Goal: Information Seeking & Learning: Learn about a topic

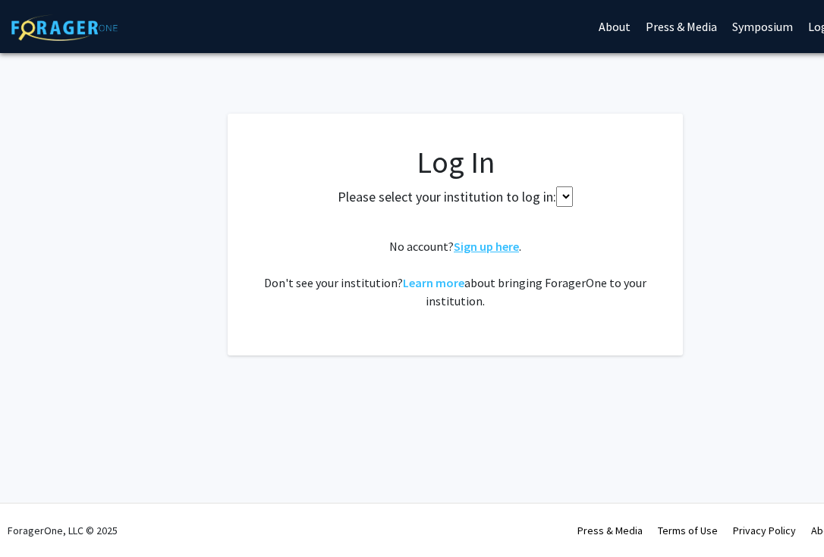
click at [510, 245] on link "Sign up here" at bounding box center [485, 246] width 65 height 15
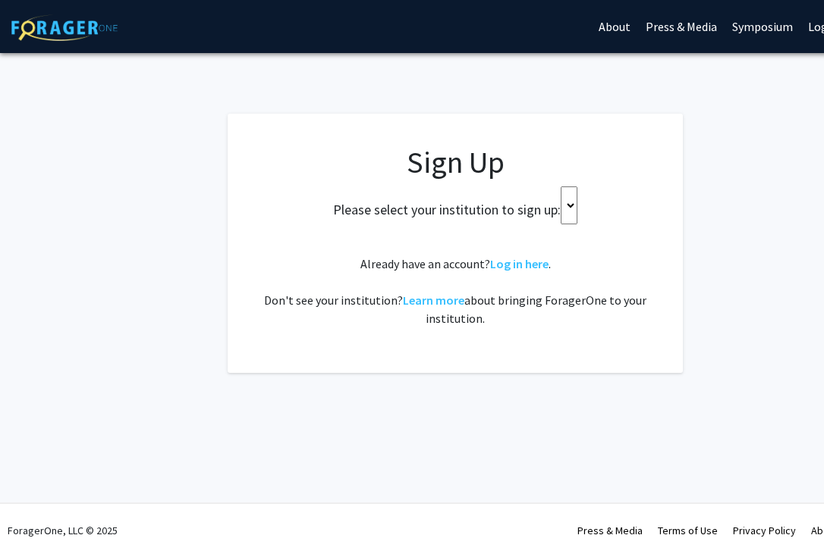
click at [563, 203] on select at bounding box center [568, 206] width 17 height 38
click at [570, 212] on select at bounding box center [568, 206] width 17 height 38
click at [541, 207] on h2 "Please select your institution to sign up:" at bounding box center [446, 210] width 227 height 17
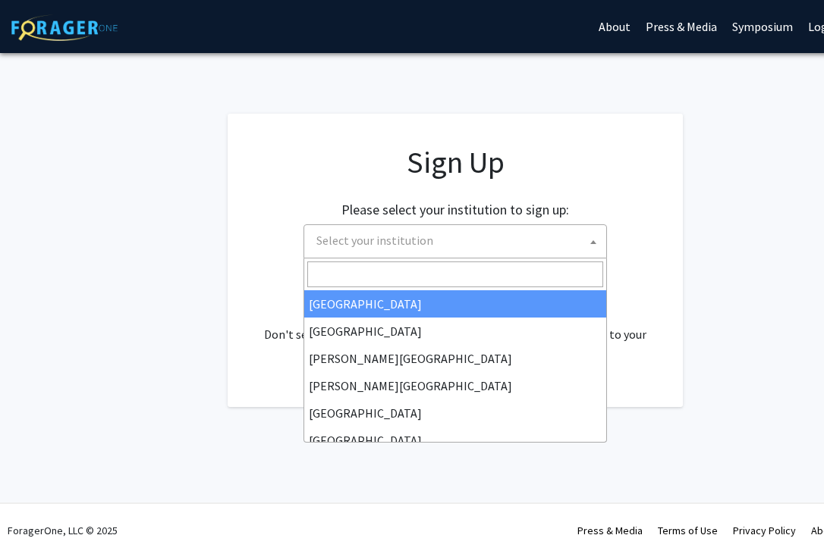
click at [503, 246] on span "Select your institution" at bounding box center [458, 240] width 296 height 31
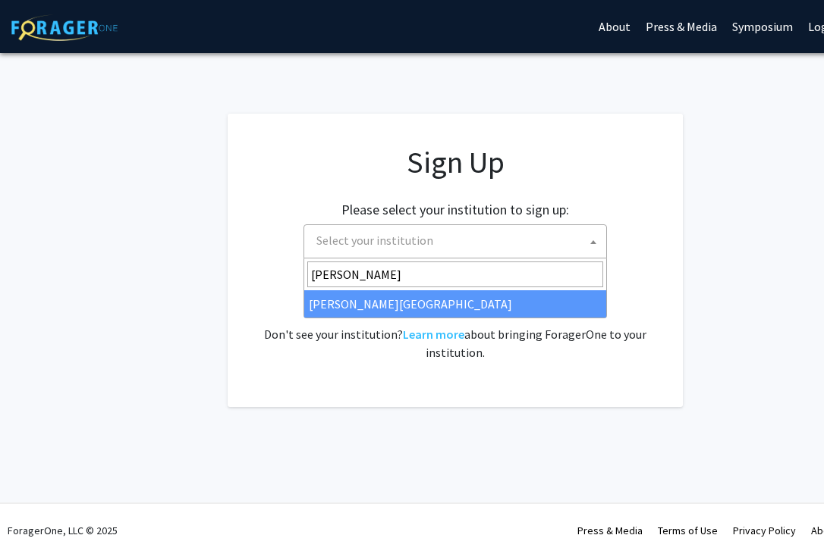
type input "thomas jeff"
select select "24"
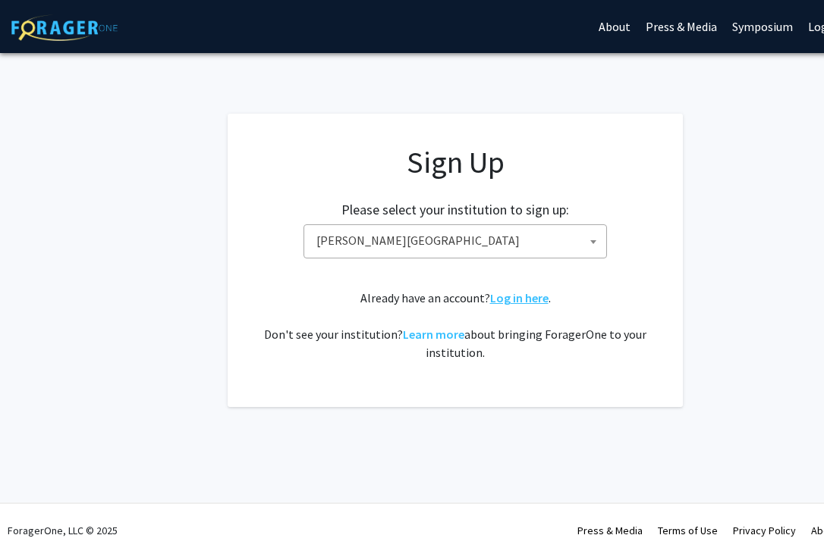
click at [532, 296] on link "Log in here" at bounding box center [519, 297] width 58 height 15
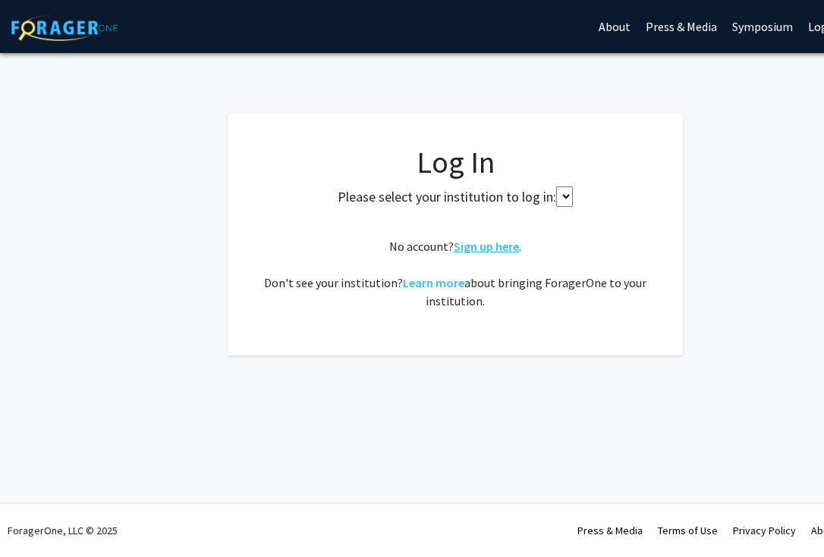
select select
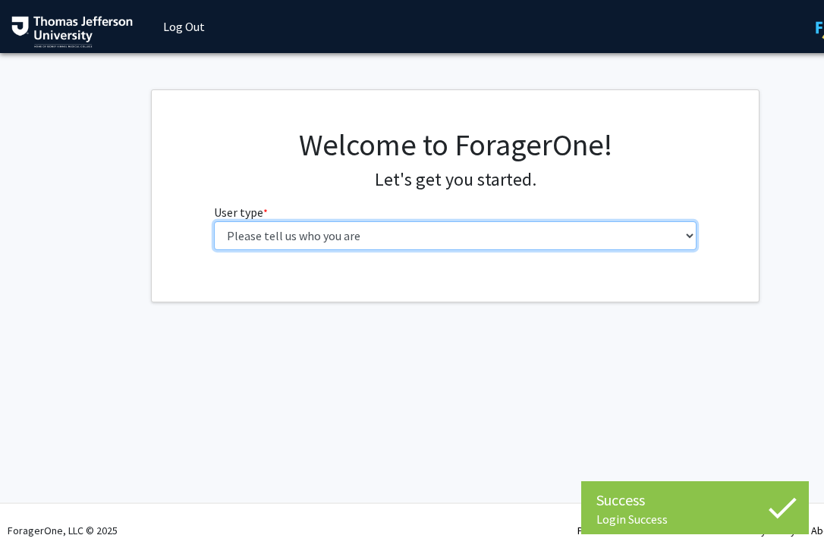
click at [346, 236] on select "Please tell us who you are Undergraduate Student Master's Student Doctoral Cand…" at bounding box center [455, 235] width 483 height 29
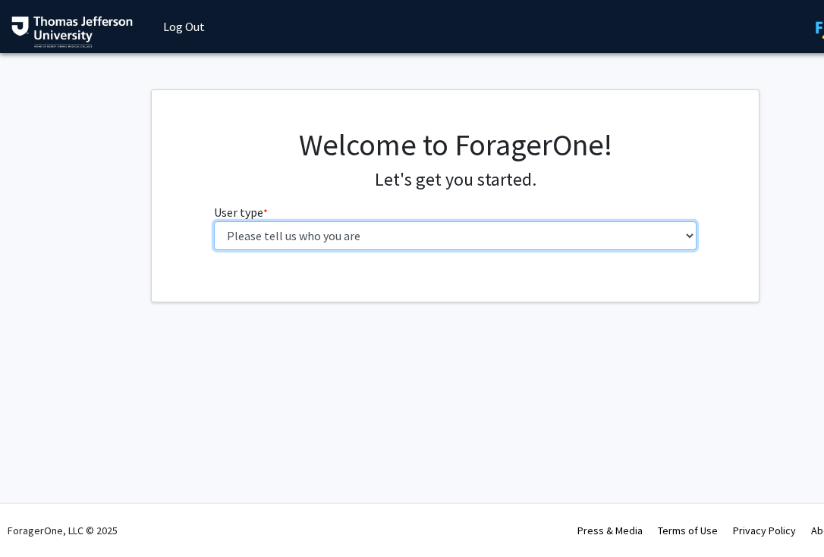
select select "3: doc"
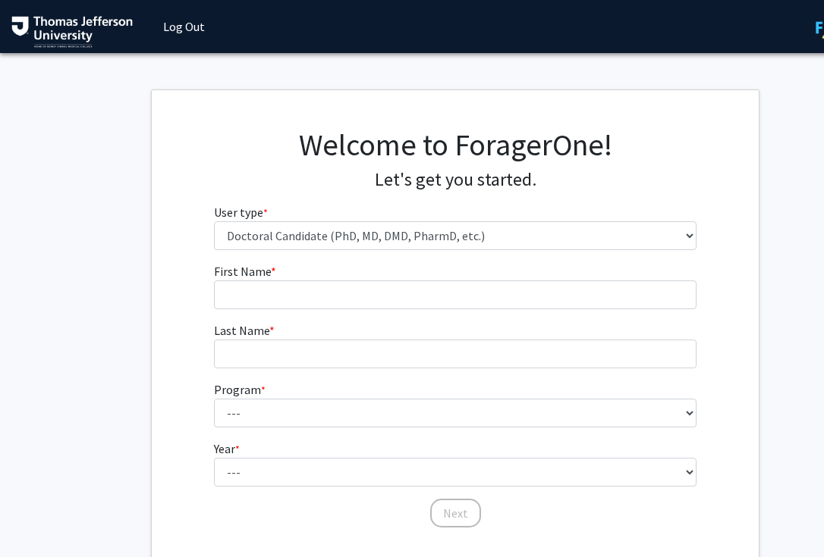
click at [306, 276] on fg-input "First Name * required" at bounding box center [455, 285] width 483 height 47
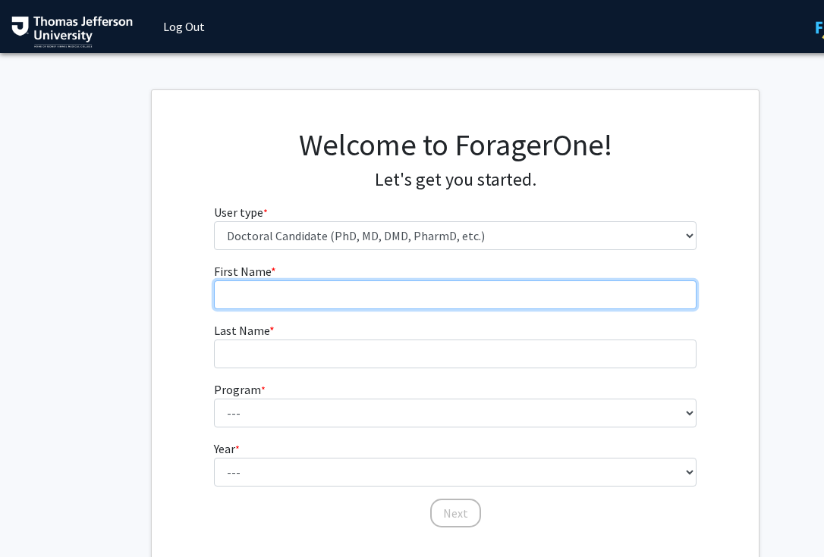
click at [293, 295] on input "First Name * required" at bounding box center [455, 295] width 483 height 29
type input "Melody"
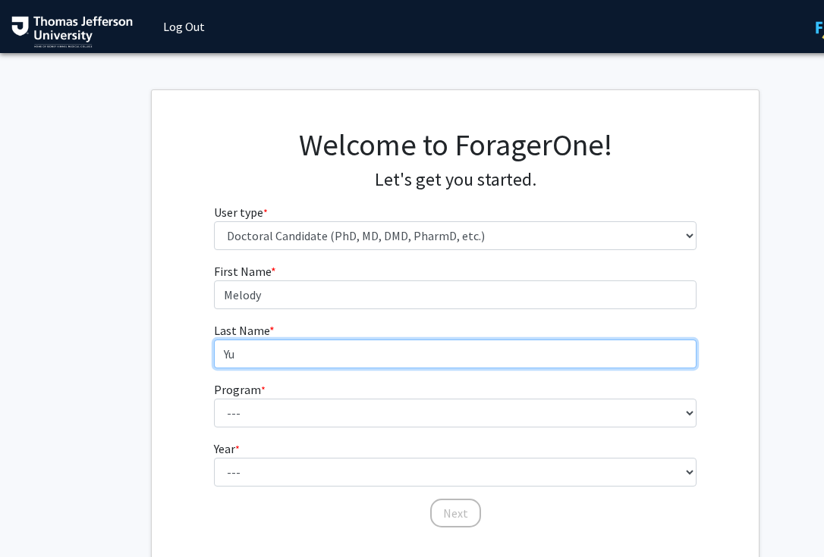
type input "Yu"
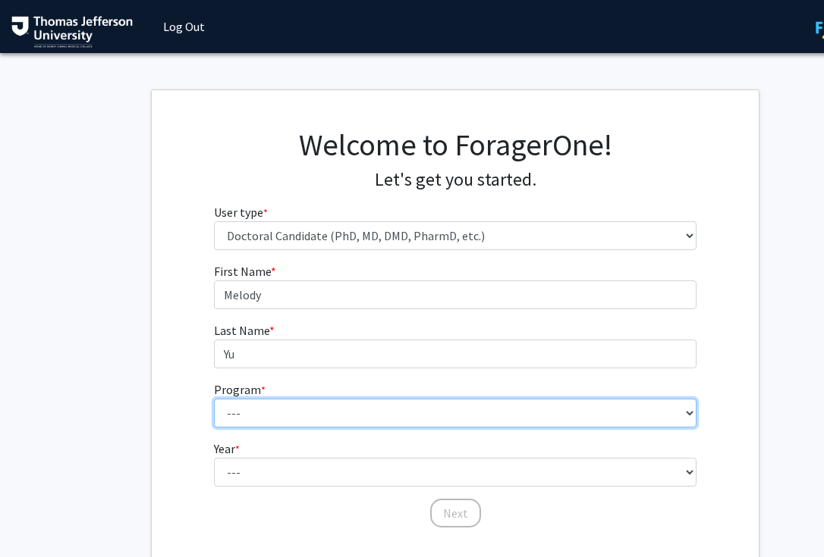
click at [304, 413] on select "--- Accelerated 3+3 BS in Health Sciences/Doctor of [MEDICAL_DATA] Accelerated …" at bounding box center [455, 413] width 483 height 29
select select "35: 815"
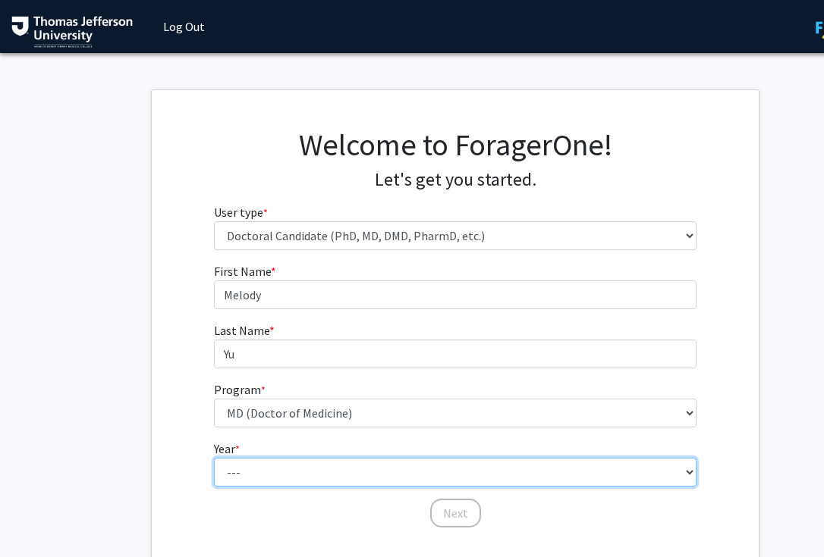
click at [306, 477] on select "--- First Year Second Year Third Year Fourth Year Fifth Year Sixth Year Seventh…" at bounding box center [455, 472] width 483 height 29
select select "1: first_year"
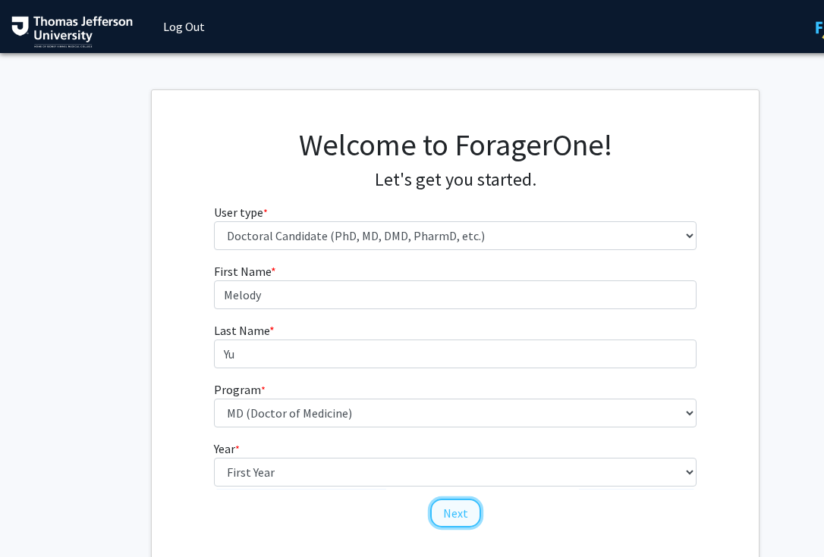
click at [454, 505] on button "Next" at bounding box center [455, 513] width 51 height 29
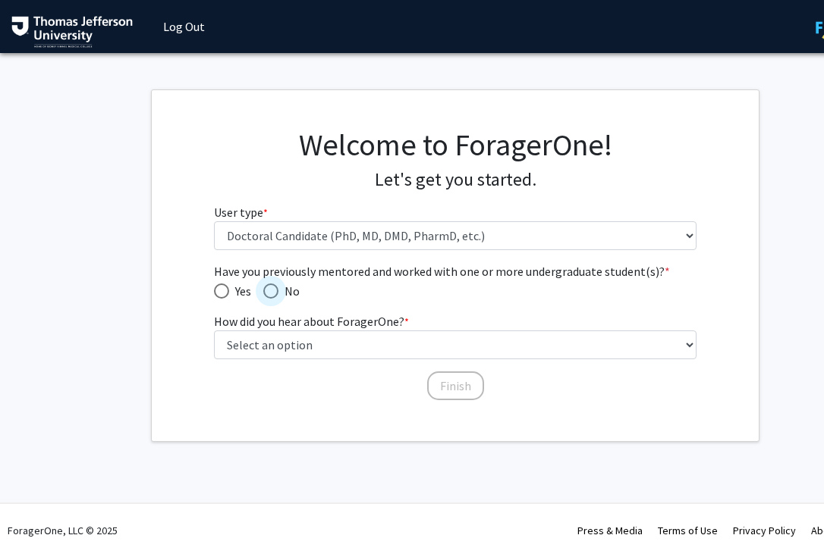
click at [270, 294] on span "Have you previously mentored and worked with one or more undergraduate student(…" at bounding box center [270, 291] width 15 height 15
click at [270, 294] on input "No" at bounding box center [270, 291] width 15 height 15
radio input "true"
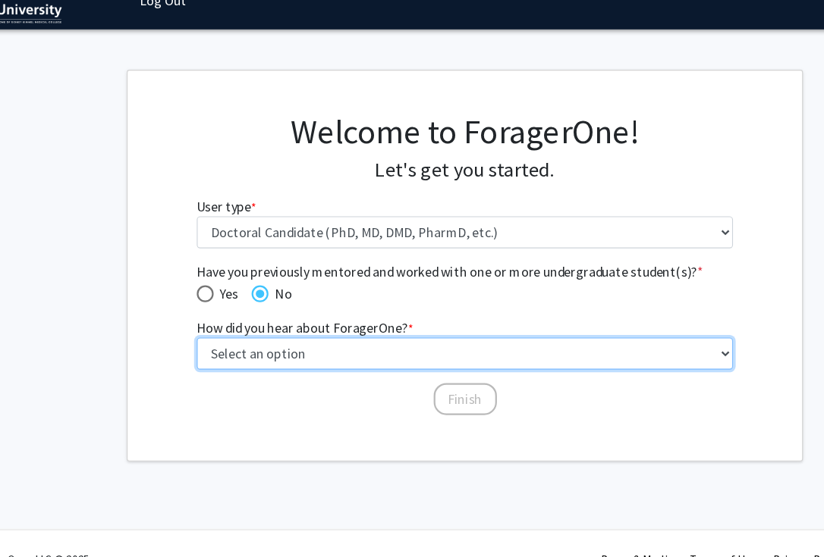
click at [333, 353] on select "Select an option Peer/student recommendation Faculty/staff recommendation Unive…" at bounding box center [455, 345] width 483 height 29
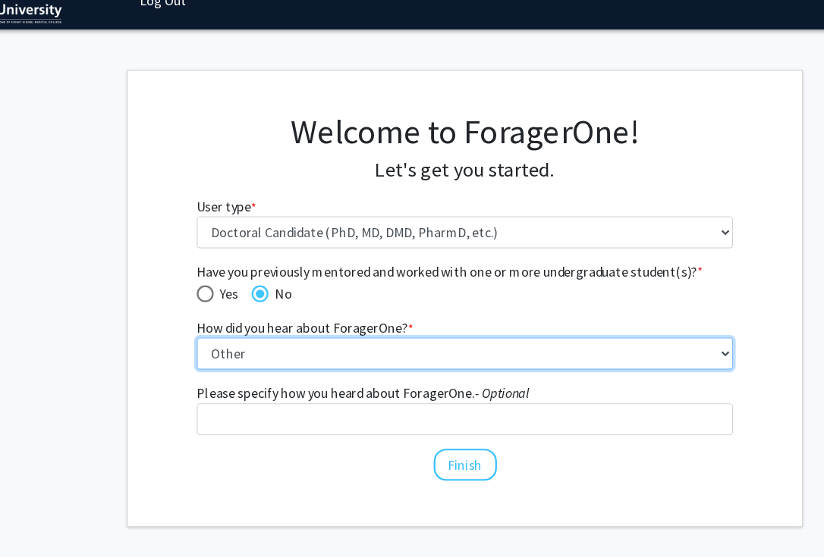
click at [409, 347] on select "Select an option Peer/student recommendation Faculty/staff recommendation Unive…" at bounding box center [455, 345] width 483 height 29
select select "2: faculty_recommendation"
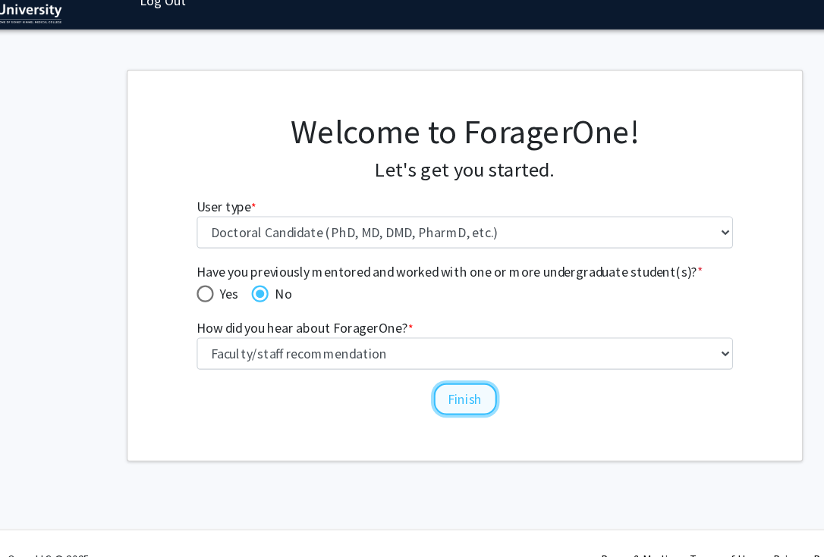
click at [441, 383] on button "Finish" at bounding box center [455, 386] width 57 height 29
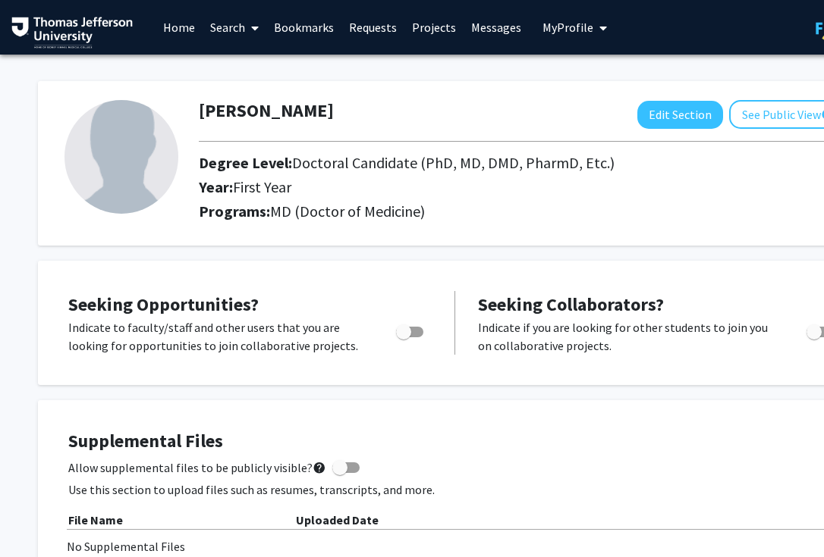
click at [219, 31] on link "Search" at bounding box center [234, 27] width 64 height 53
click at [237, 67] on span "Faculty/Staff" at bounding box center [257, 70] width 111 height 30
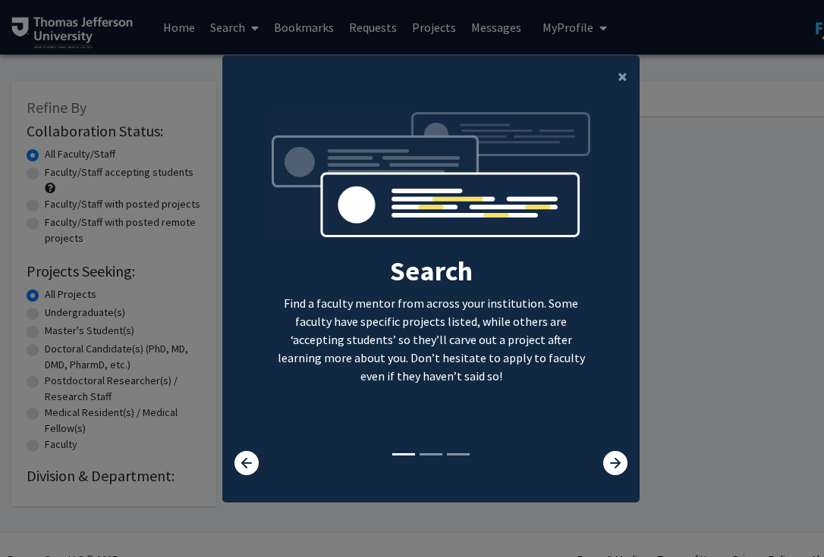
click at [708, 183] on modal-container "× Search Find a faculty mentor from across your institution. Some faculty have …" at bounding box center [412, 278] width 824 height 557
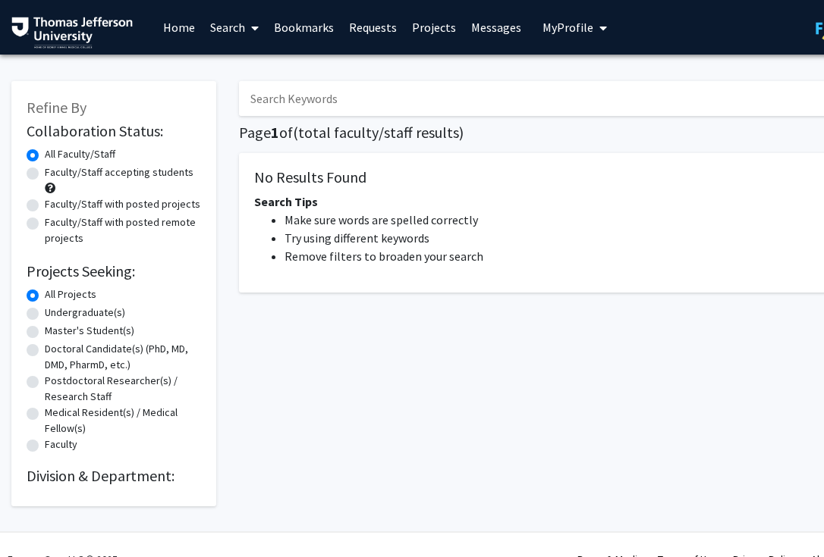
click at [356, 86] on input "Search Keywords" at bounding box center [536, 98] width 595 height 35
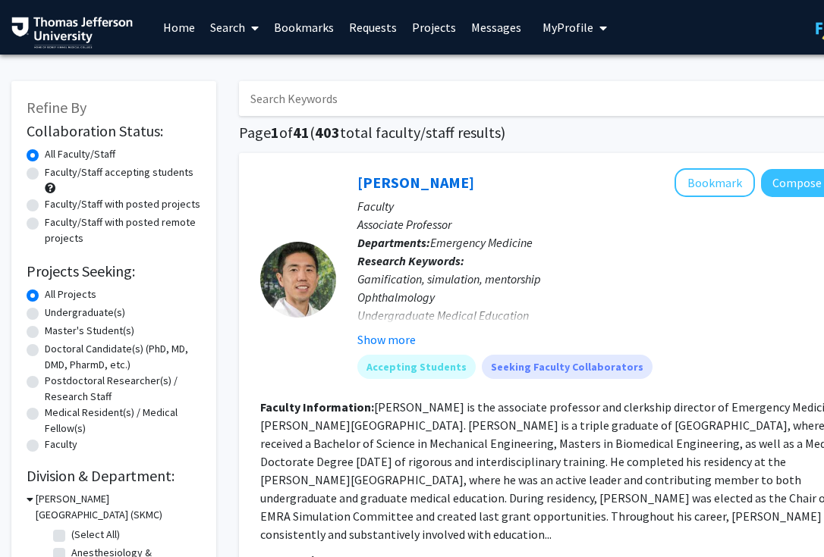
click at [362, 95] on input "Search Keywords" at bounding box center [536, 98] width 595 height 35
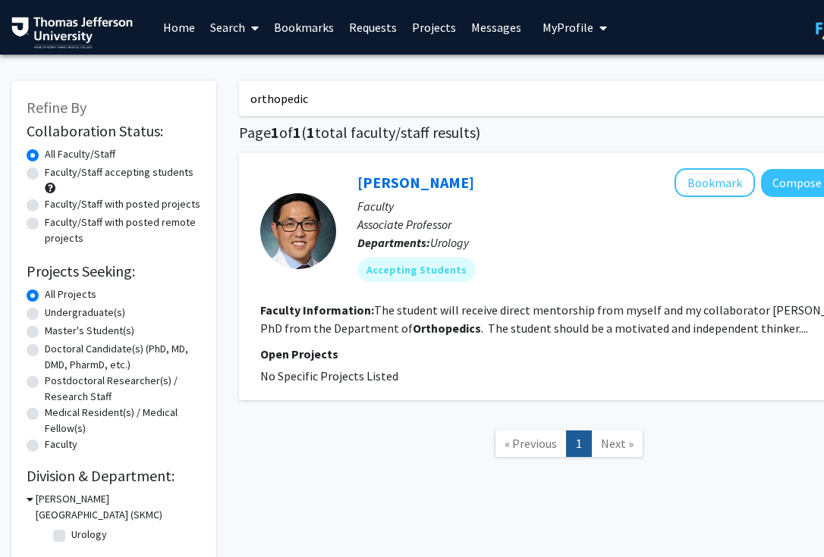
type input "orthopedic"
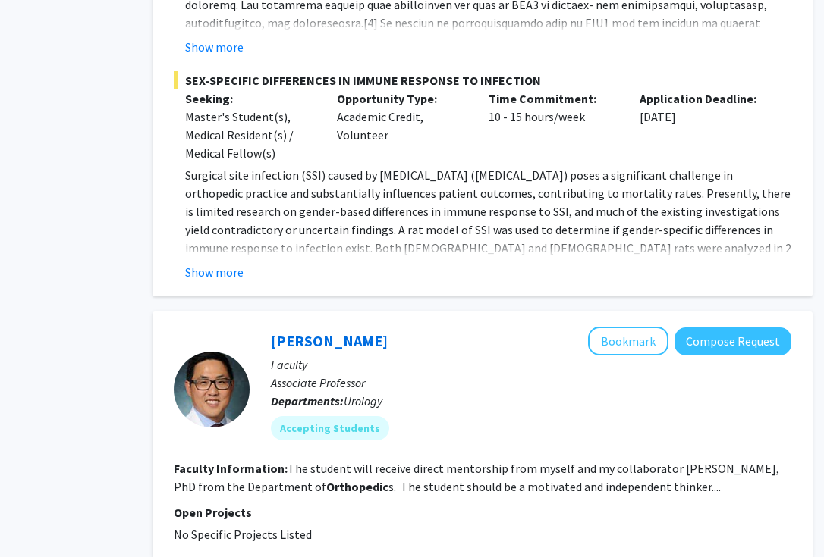
scroll to position [989, 86]
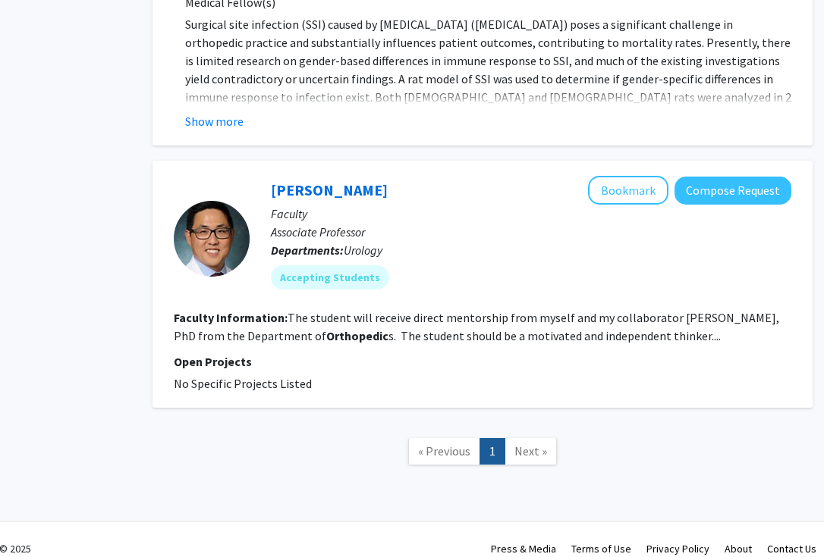
click at [214, 258] on div at bounding box center [212, 238] width 76 height 125
click at [212, 237] on div at bounding box center [212, 239] width 76 height 76
click at [306, 180] on link "Paul Chung" at bounding box center [329, 189] width 117 height 19
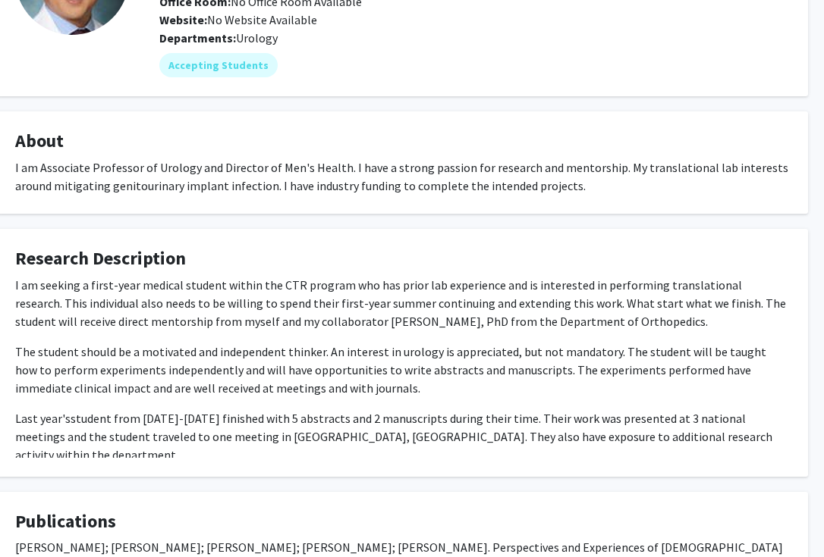
scroll to position [3, 53]
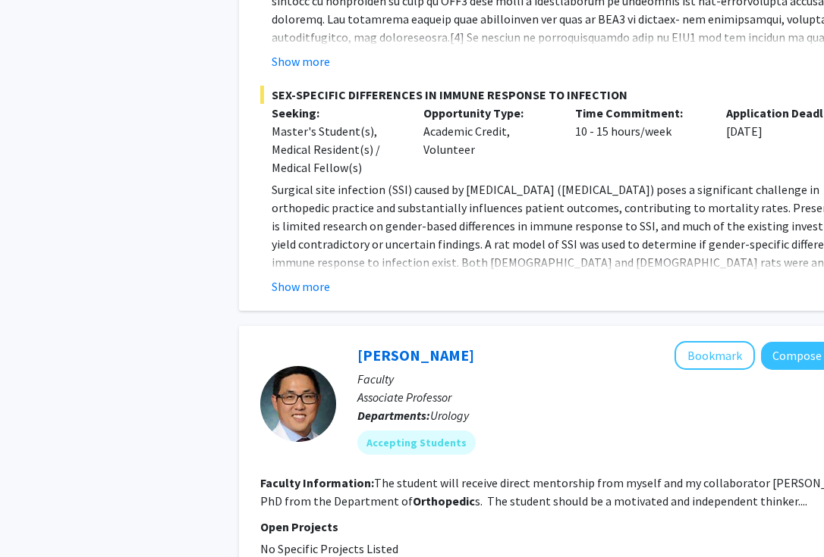
scroll to position [989, 0]
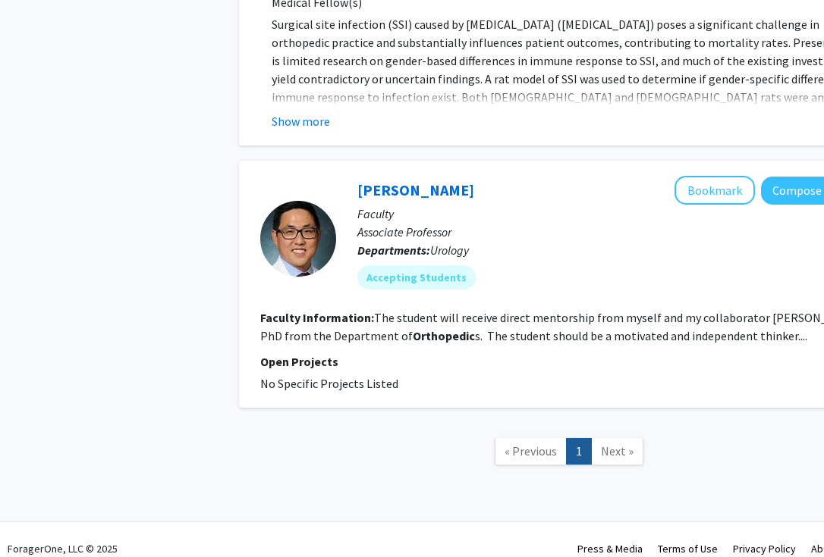
click at [623, 444] on span "Next »" at bounding box center [617, 451] width 33 height 15
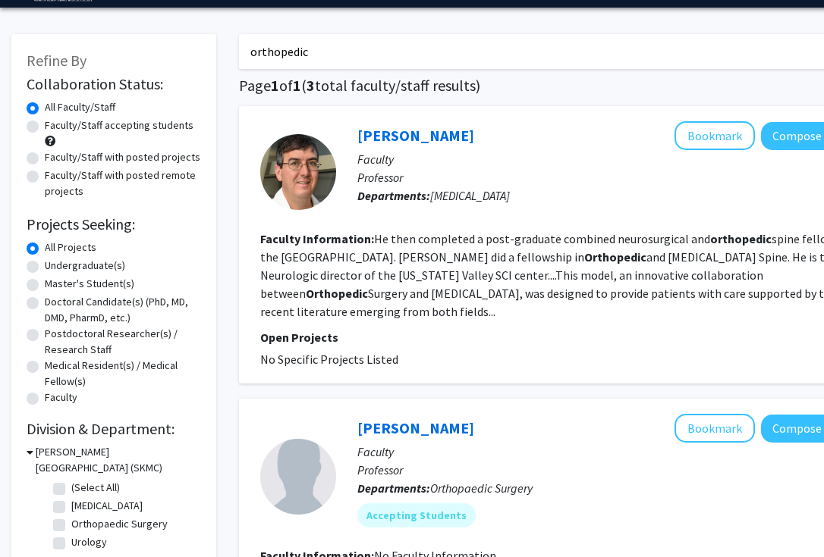
scroll to position [0, 0]
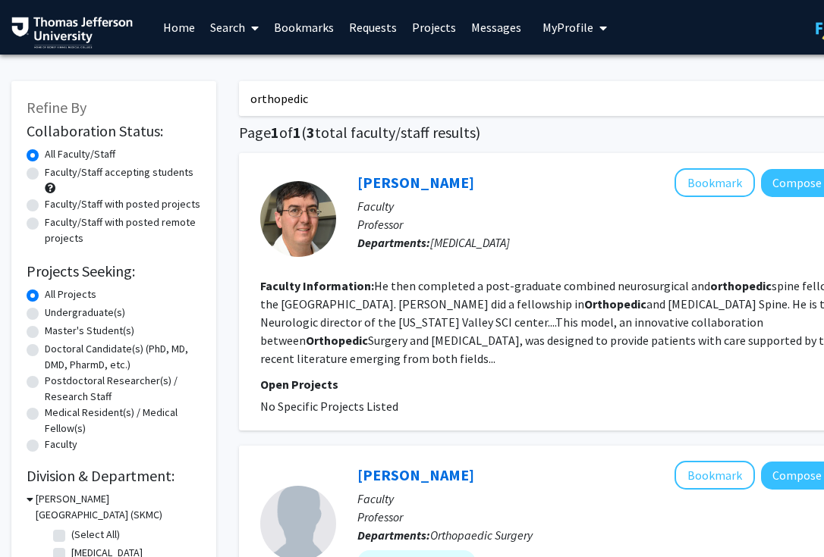
click at [329, 94] on input "orthopedic" at bounding box center [536, 98] width 595 height 35
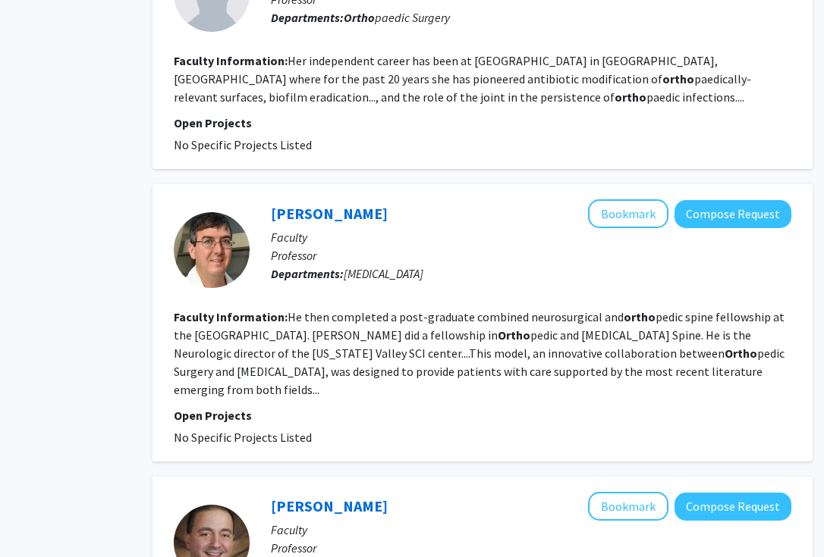
scroll to position [1498, 86]
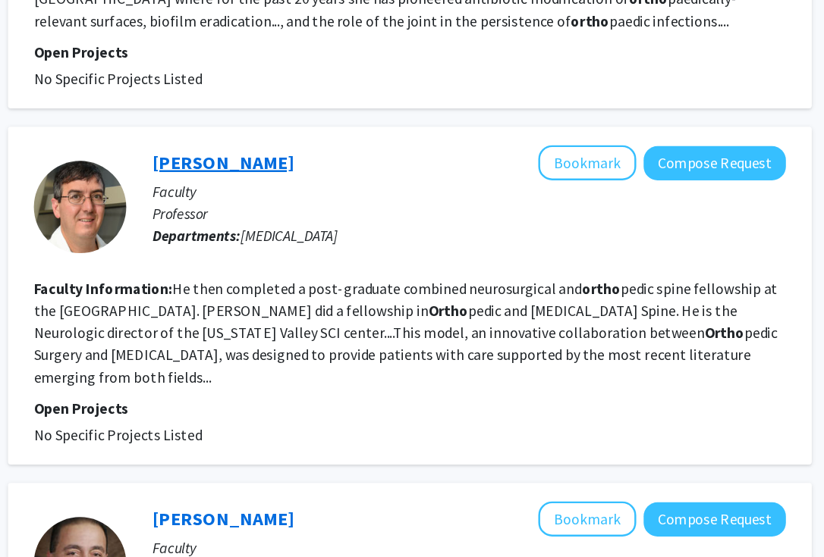
type input "orthos"
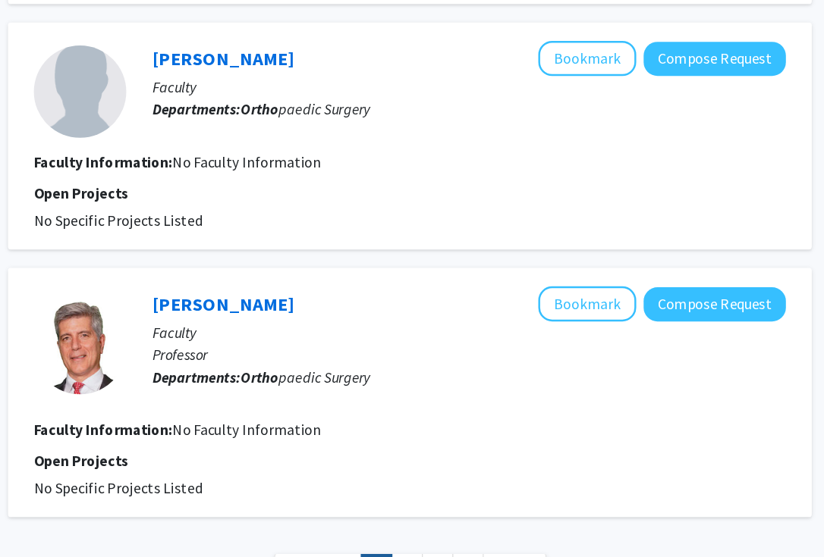
scroll to position [2607, 86]
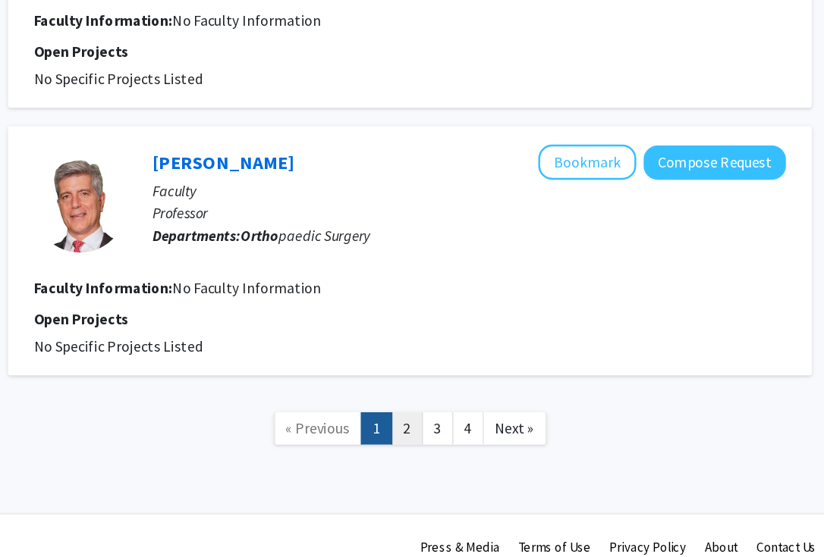
click at [476, 438] on link "2" at bounding box center [480, 451] width 26 height 27
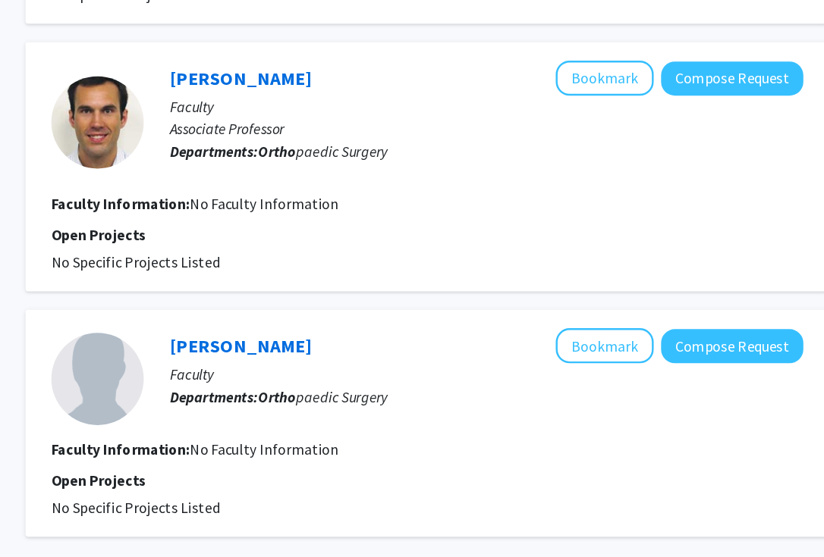
scroll to position [1890, 71]
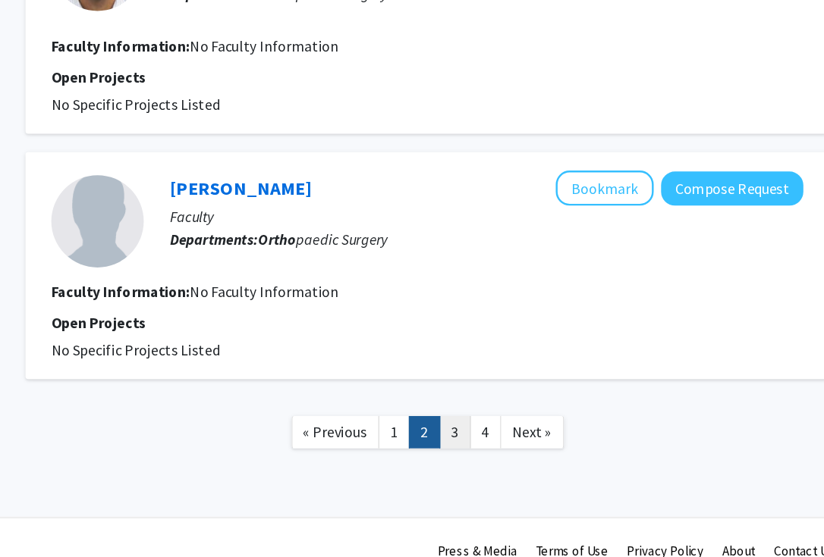
click at [520, 460] on link "3" at bounding box center [520, 454] width 26 height 27
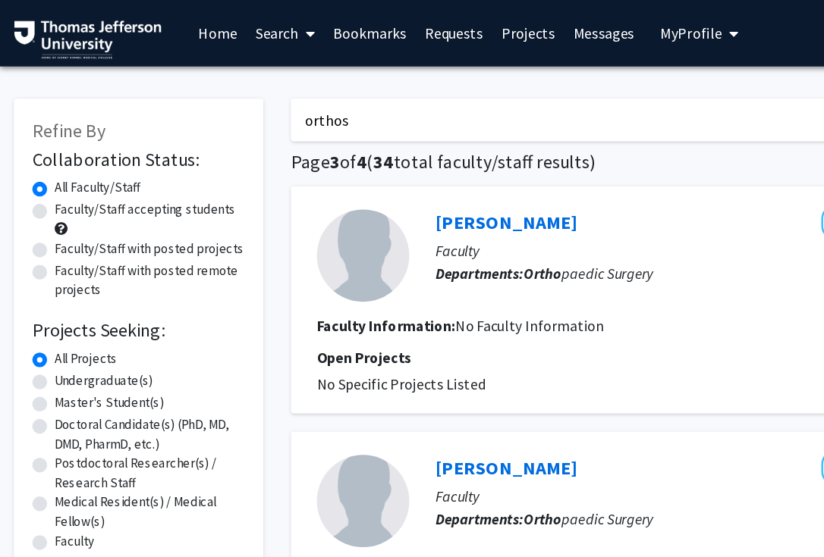
click at [223, 24] on link "Search" at bounding box center [234, 27] width 64 height 53
click at [237, 73] on span "Faculty/Staff" at bounding box center [257, 70] width 111 height 30
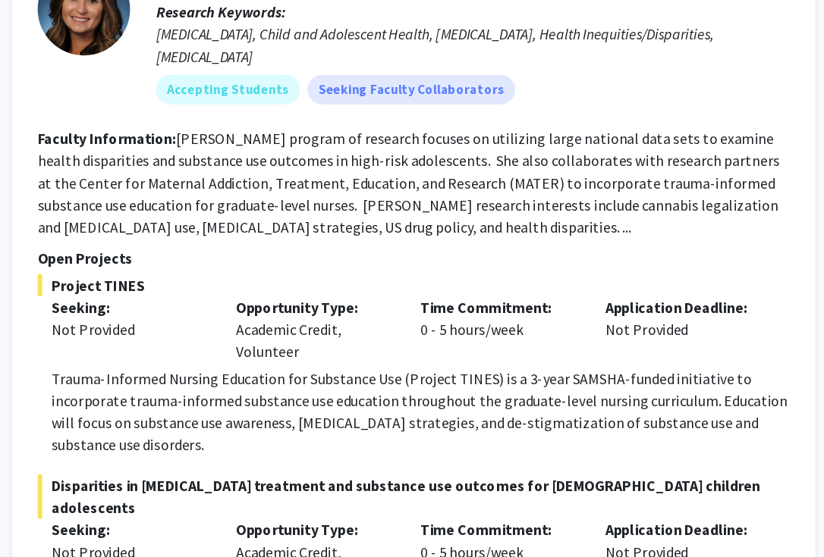
scroll to position [8887, 82]
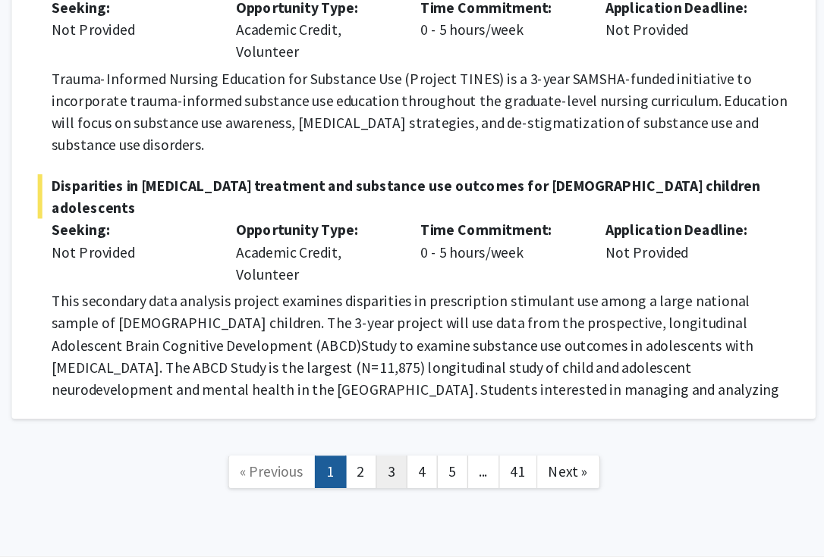
click at [472, 474] on link "3" at bounding box center [469, 487] width 26 height 27
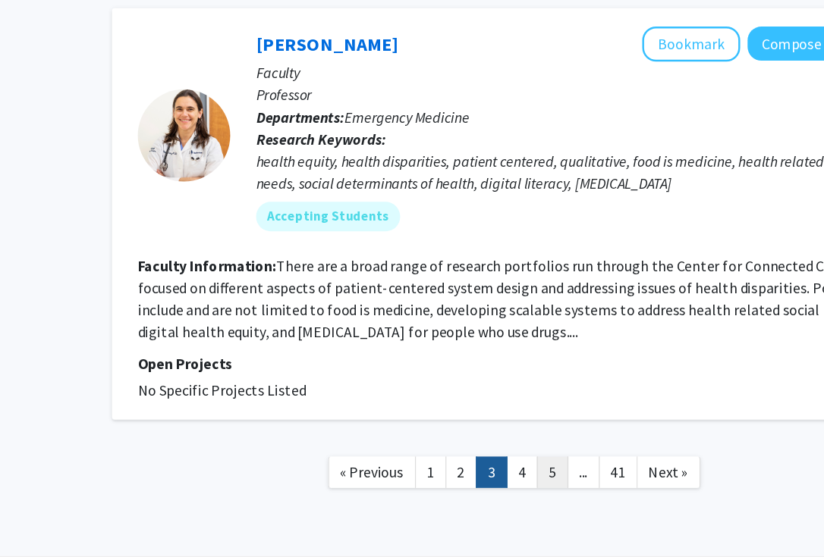
scroll to position [4878, 0]
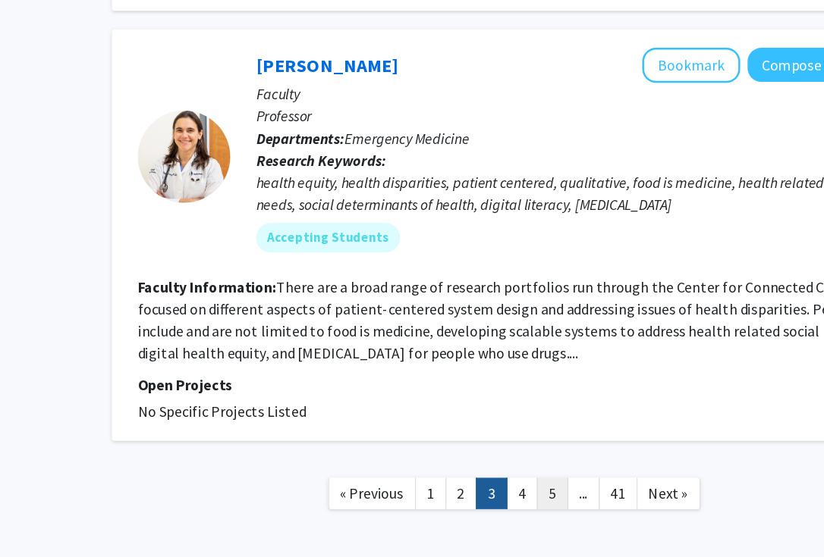
click at [590, 475] on link "5" at bounding box center [601, 488] width 26 height 27
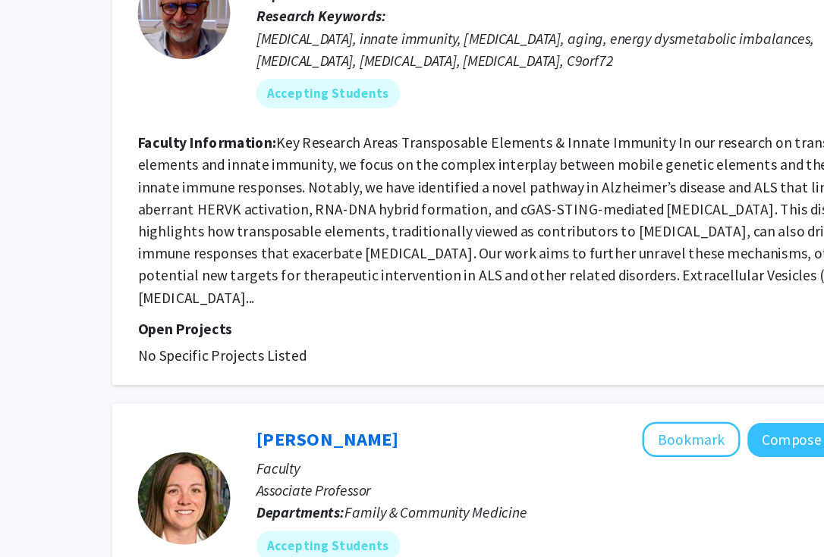
scroll to position [1793, 0]
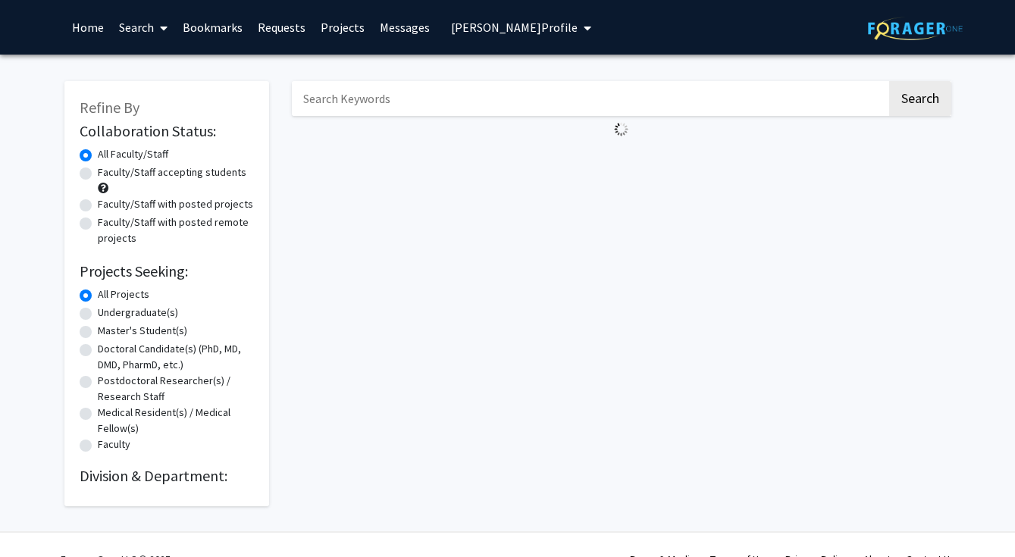
click at [423, 102] on input "Search Keywords" at bounding box center [589, 98] width 595 height 35
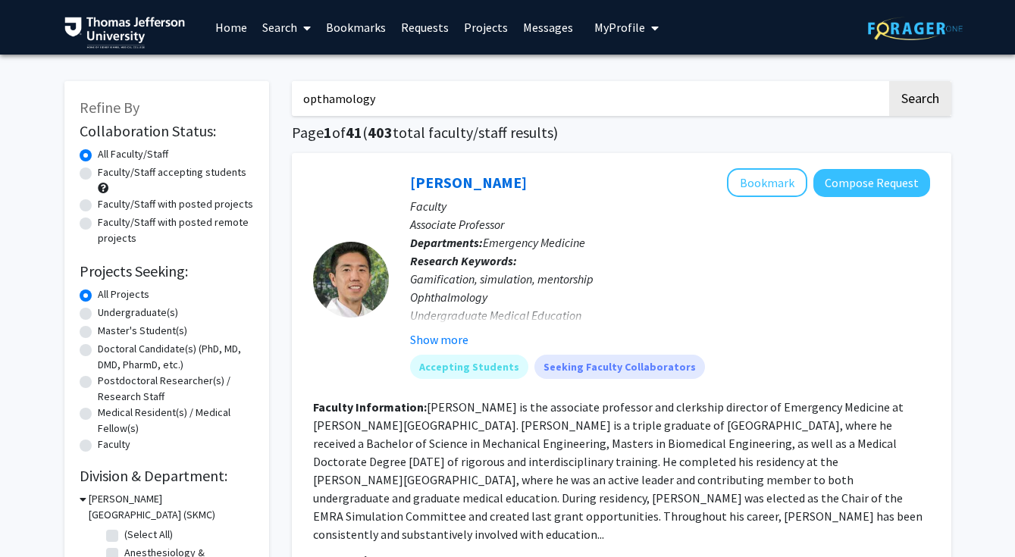
click at [889, 81] on button "Search" at bounding box center [920, 98] width 62 height 35
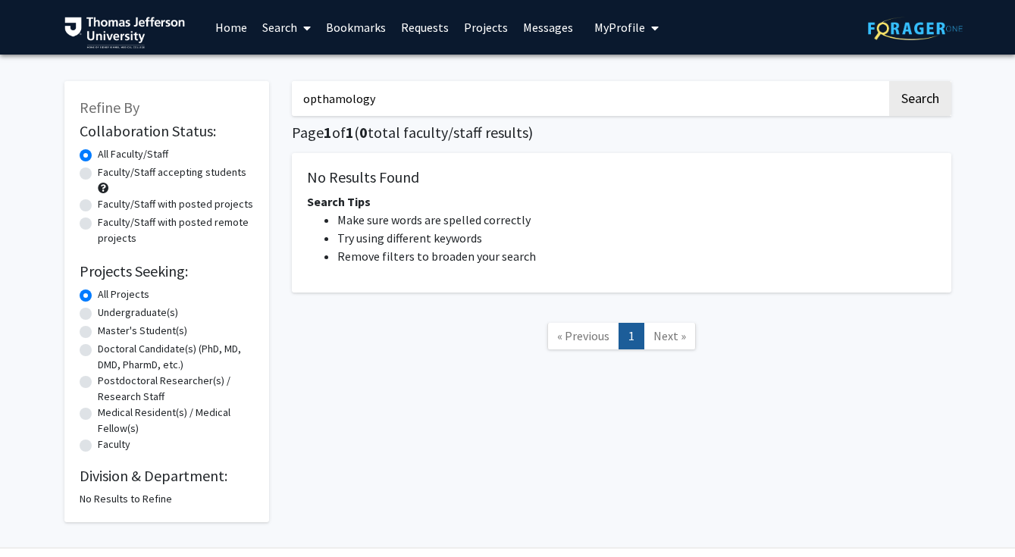
click at [341, 98] on input "opthamology" at bounding box center [589, 98] width 595 height 35
type input "ophthalmology"
click at [889, 81] on button "Search" at bounding box center [920, 98] width 62 height 35
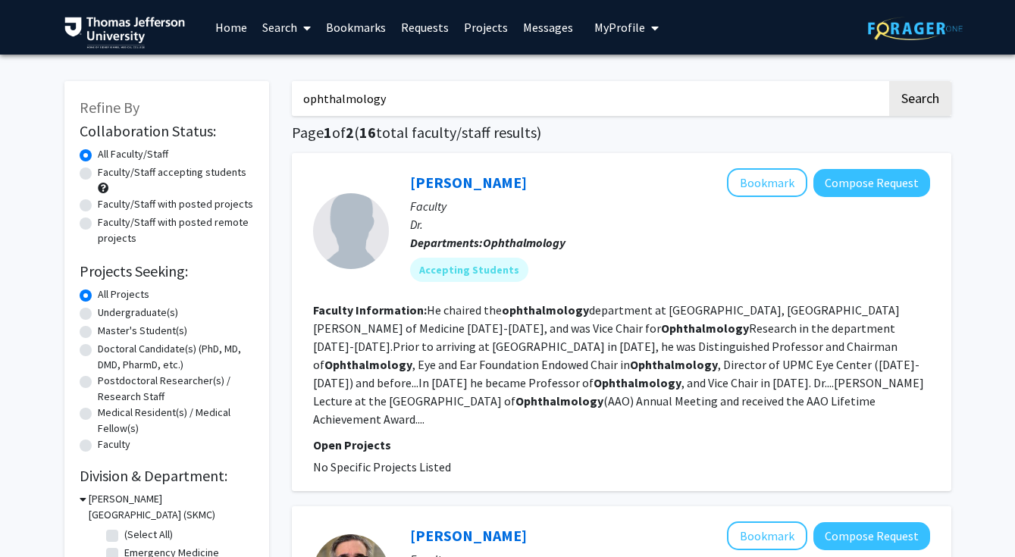
drag, startPoint x: 447, startPoint y: 88, endPoint x: 203, endPoint y: 88, distance: 243.4
click at [284, 36] on link "Search" at bounding box center [287, 27] width 64 height 53
click at [307, 62] on span "Faculty/Staff" at bounding box center [310, 70] width 111 height 30
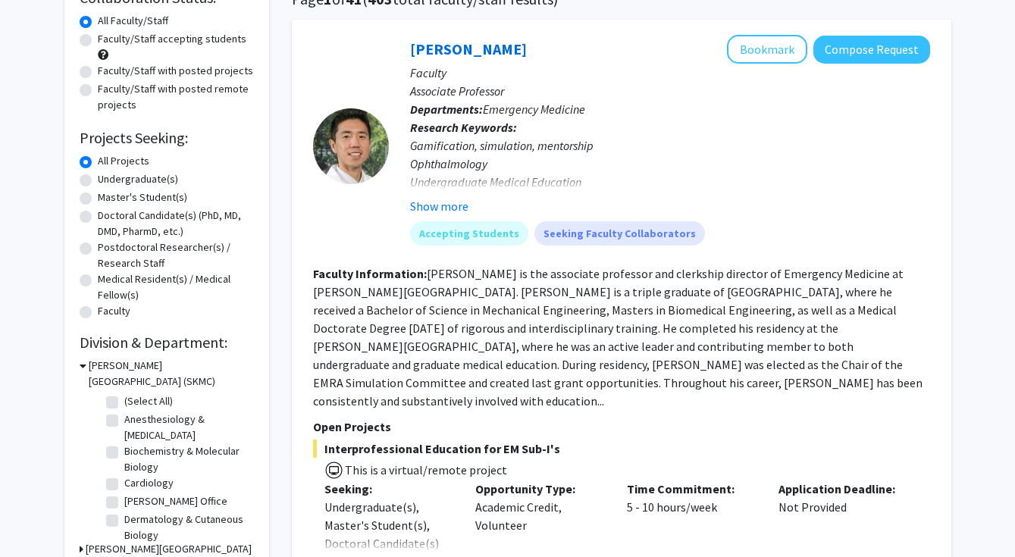
scroll to position [136, 0]
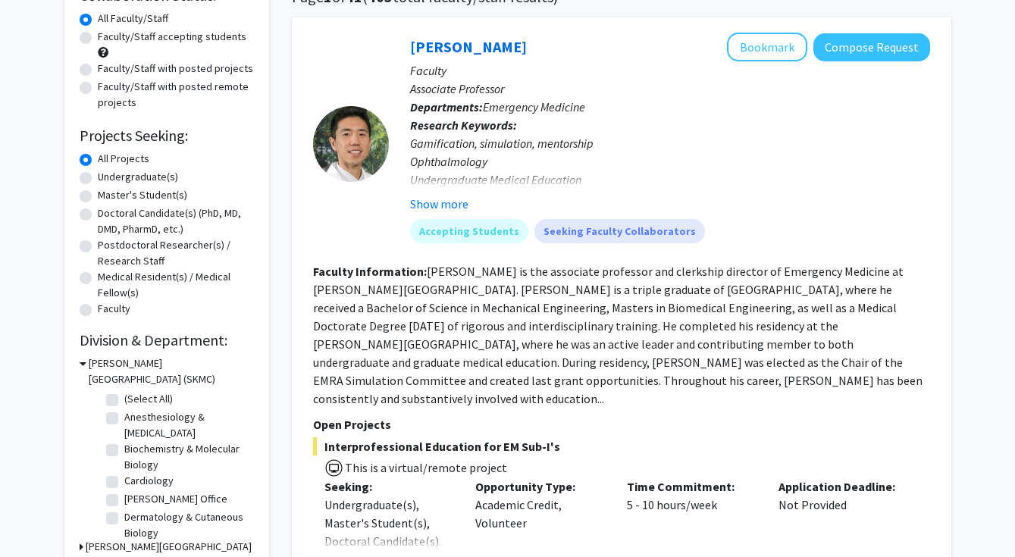
click at [163, 212] on label "Doctoral Candidate(s) (PhD, MD, DMD, PharmD, etc.)" at bounding box center [176, 221] width 156 height 32
click at [108, 212] on input "Doctoral Candidate(s) (PhD, MD, DMD, PharmD, etc.)" at bounding box center [103, 210] width 10 height 10
radio input "true"
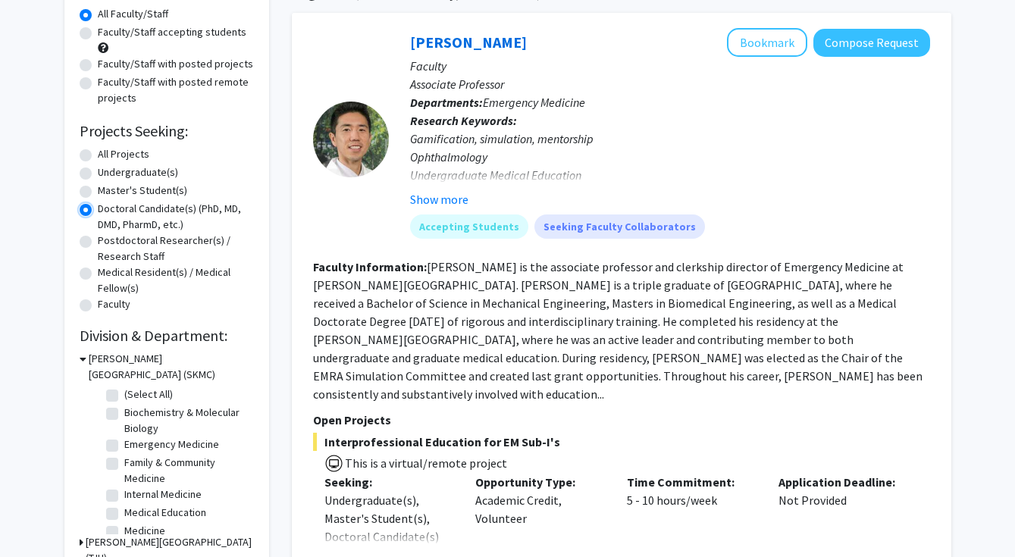
scroll to position [146, 0]
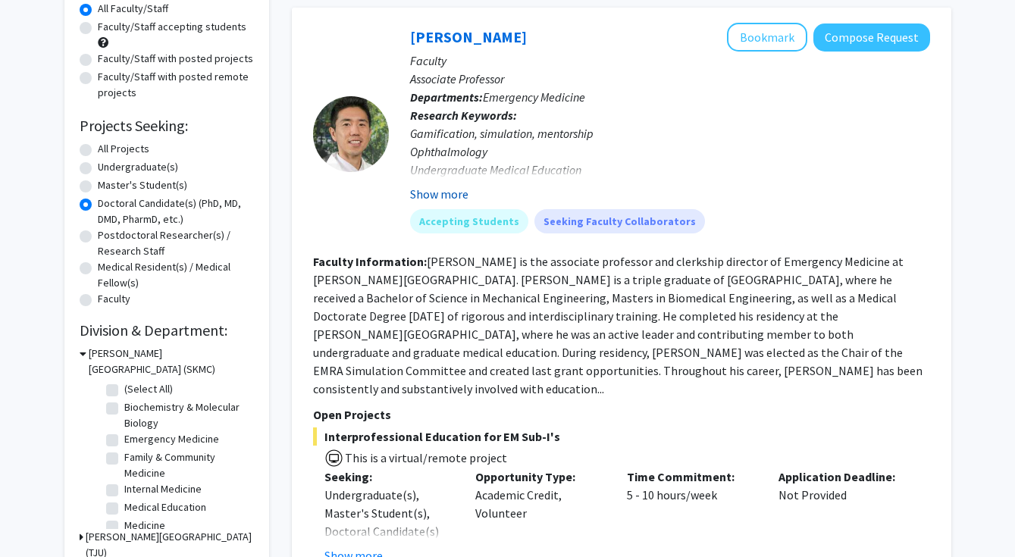
click at [445, 198] on button "Show more" at bounding box center [439, 194] width 58 height 18
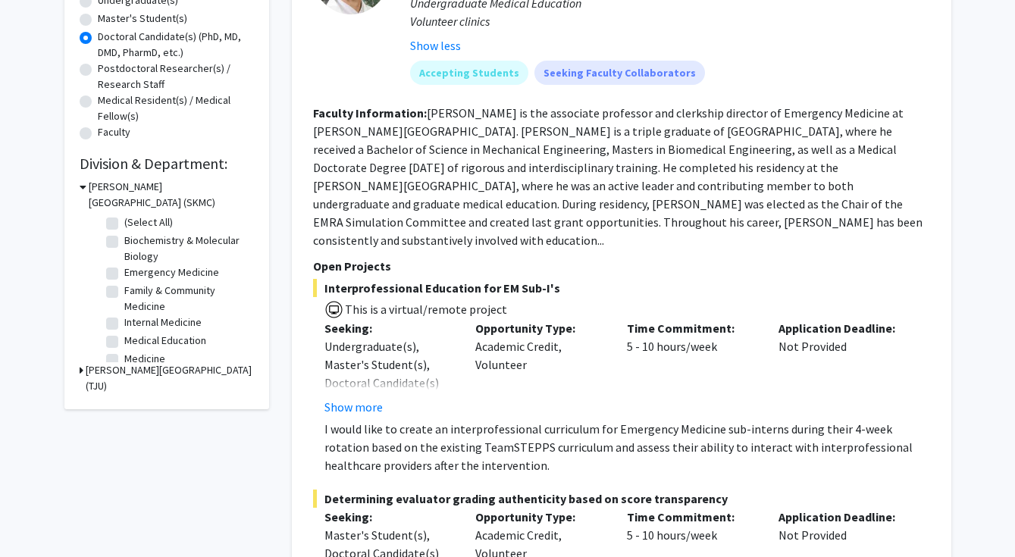
scroll to position [327, 0]
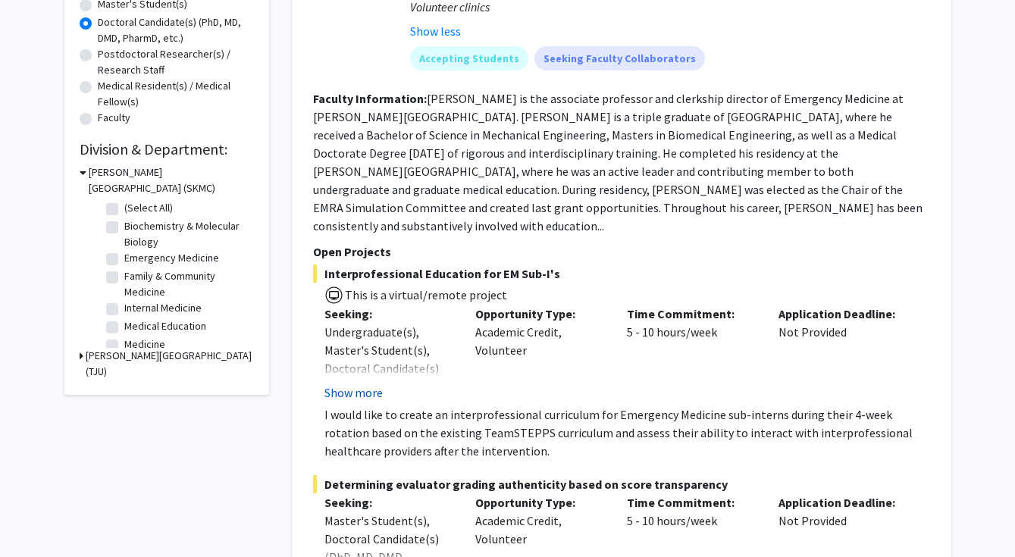
click at [373, 384] on button "Show more" at bounding box center [354, 393] width 58 height 18
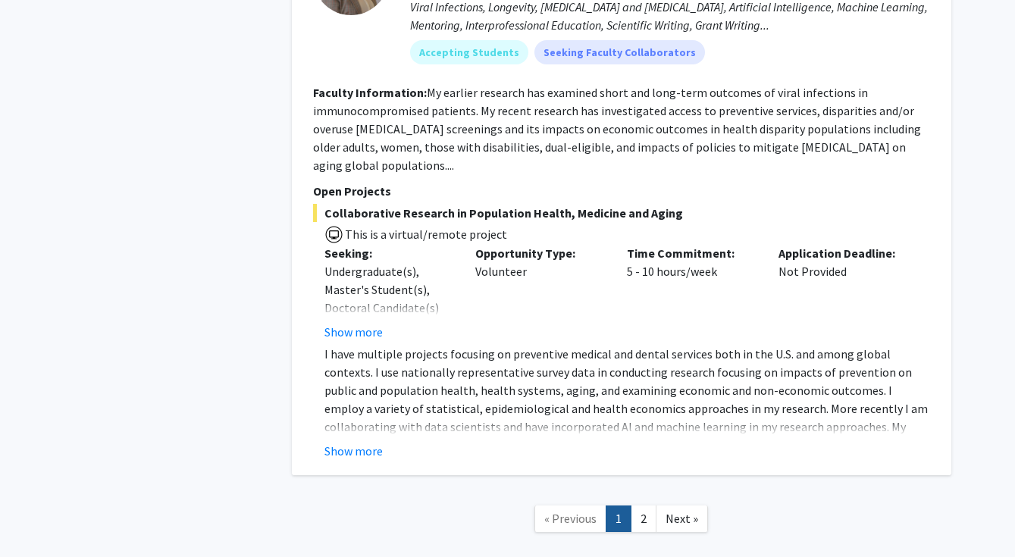
scroll to position [9168, 0]
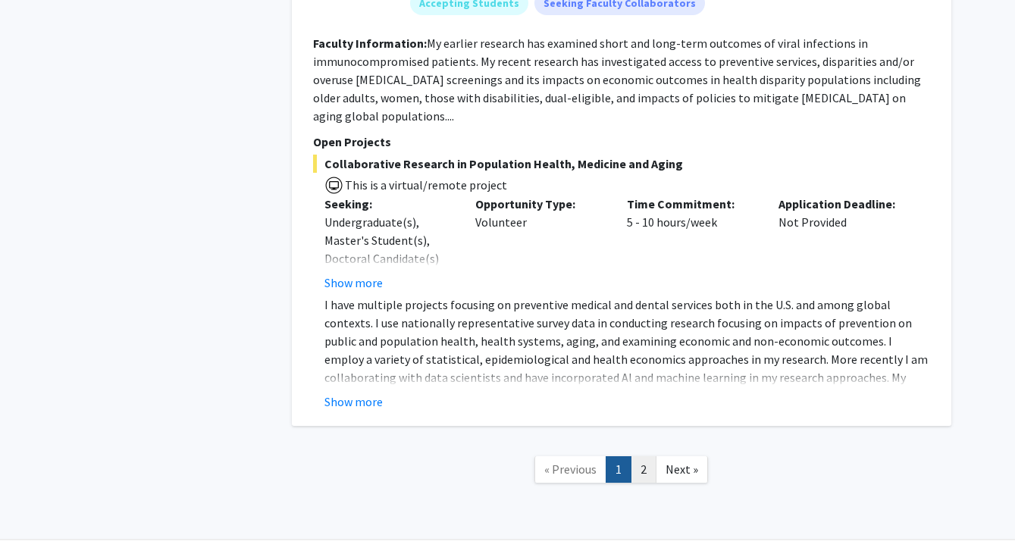
click at [653, 456] on link "2" at bounding box center [644, 469] width 26 height 27
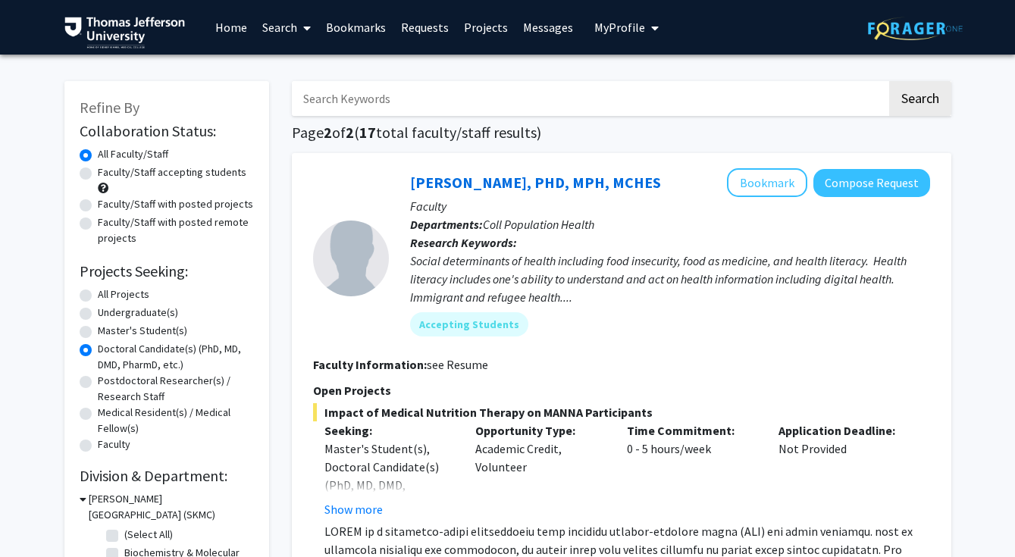
click at [127, 293] on label "All Projects" at bounding box center [124, 295] width 52 height 16
click at [108, 293] on input "All Projects" at bounding box center [103, 292] width 10 height 10
radio input "true"
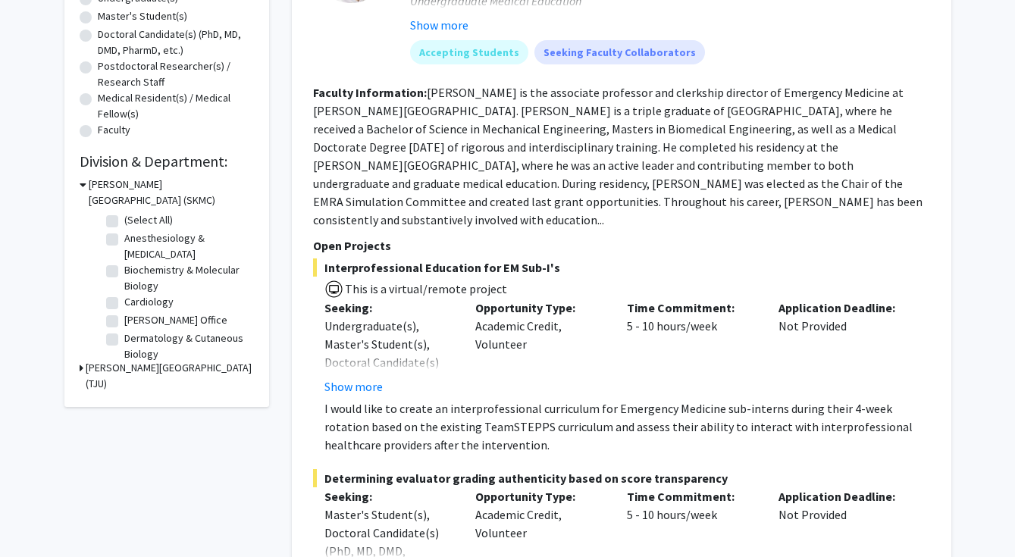
scroll to position [315, 0]
click at [115, 186] on h3 "[PERSON_NAME][GEOGRAPHIC_DATA] (SKMC)" at bounding box center [171, 192] width 165 height 32
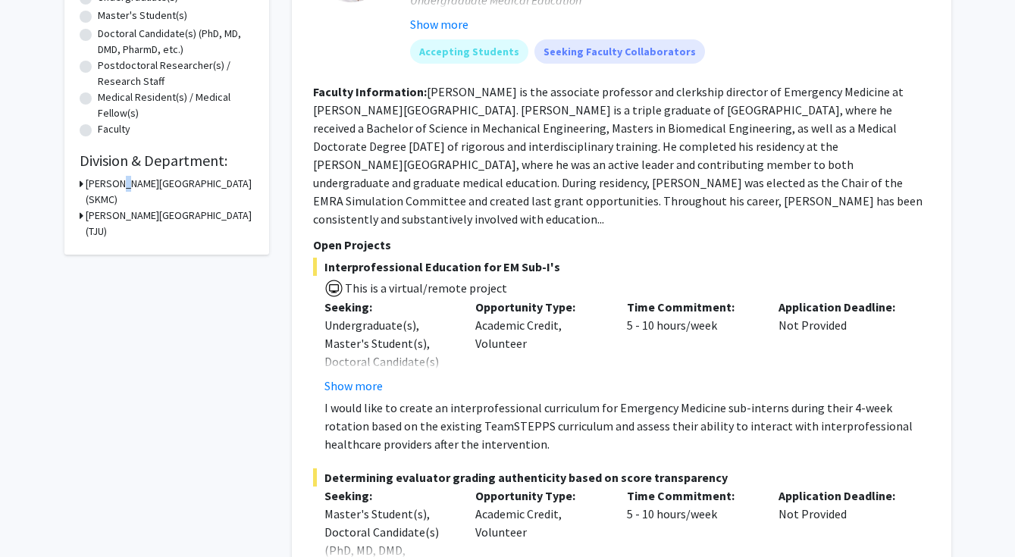
click at [115, 186] on h3 "[PERSON_NAME][GEOGRAPHIC_DATA] (SKMC)" at bounding box center [170, 192] width 168 height 32
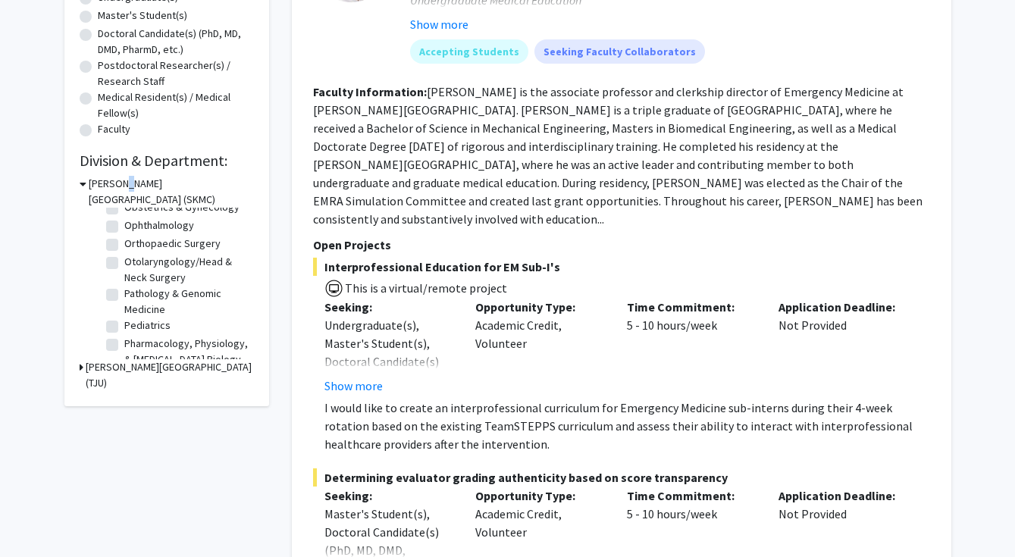
scroll to position [472, 0]
click at [124, 246] on label "Orthopaedic Surgery" at bounding box center [172, 245] width 96 height 16
click at [124, 246] on input "Orthopaedic Surgery" at bounding box center [129, 242] width 10 height 10
checkbox input "true"
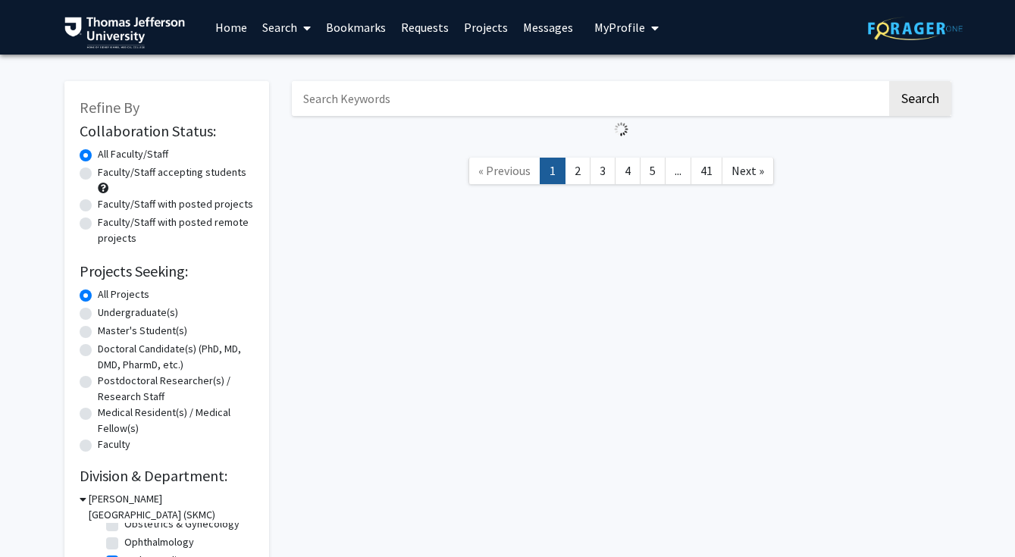
click at [115, 246] on form "Collaboration Status: Collaboration Status All Faculty/Staff Collaboration Stat…" at bounding box center [167, 288] width 174 height 333
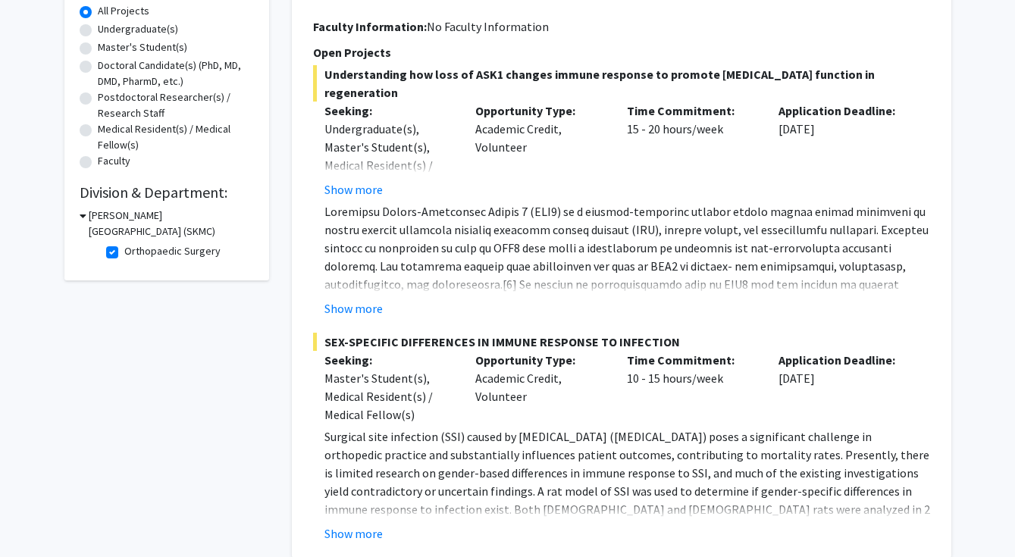
scroll to position [293, 0]
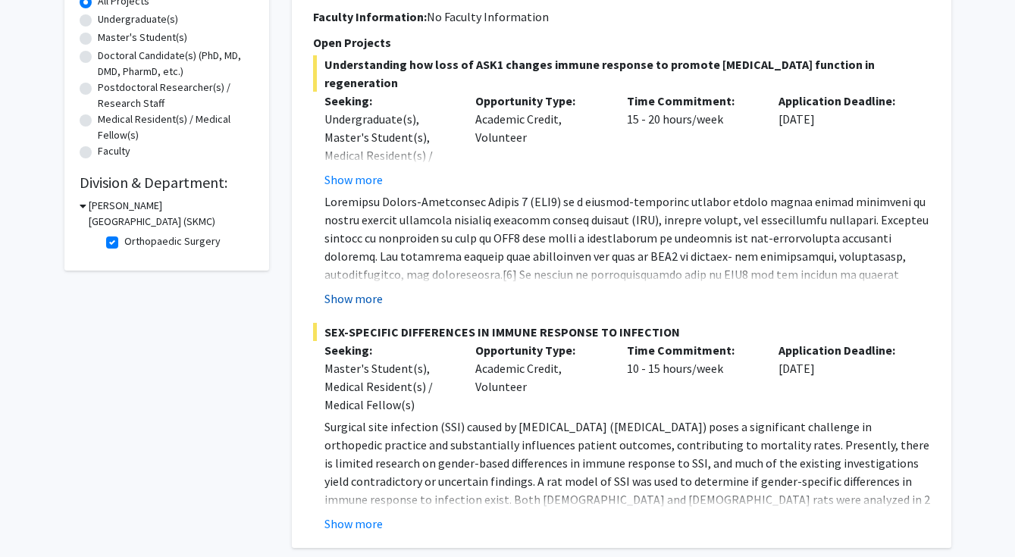
click at [356, 294] on button "Show more" at bounding box center [354, 299] width 58 height 18
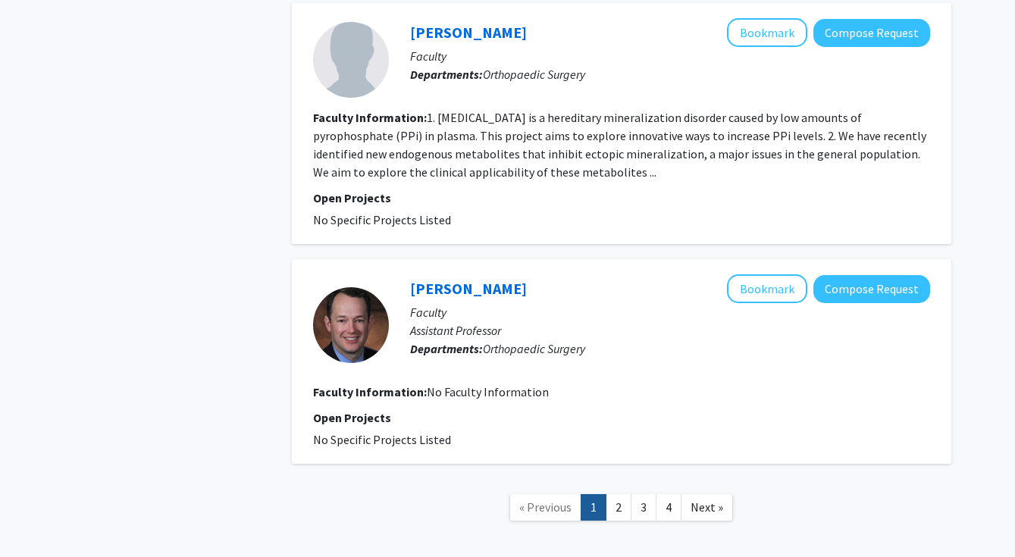
scroll to position [3274, 0]
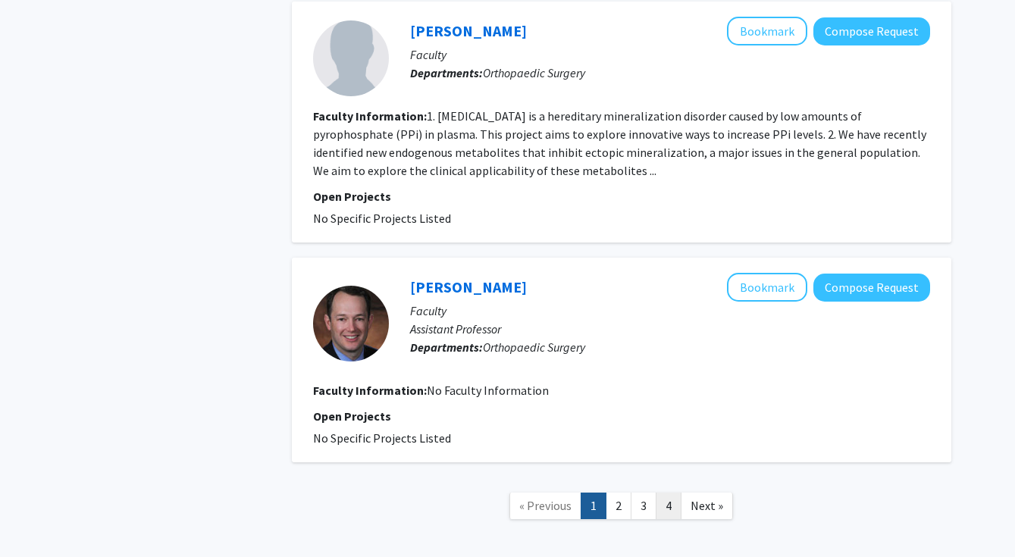
click at [672, 493] on link "4" at bounding box center [669, 506] width 26 height 27
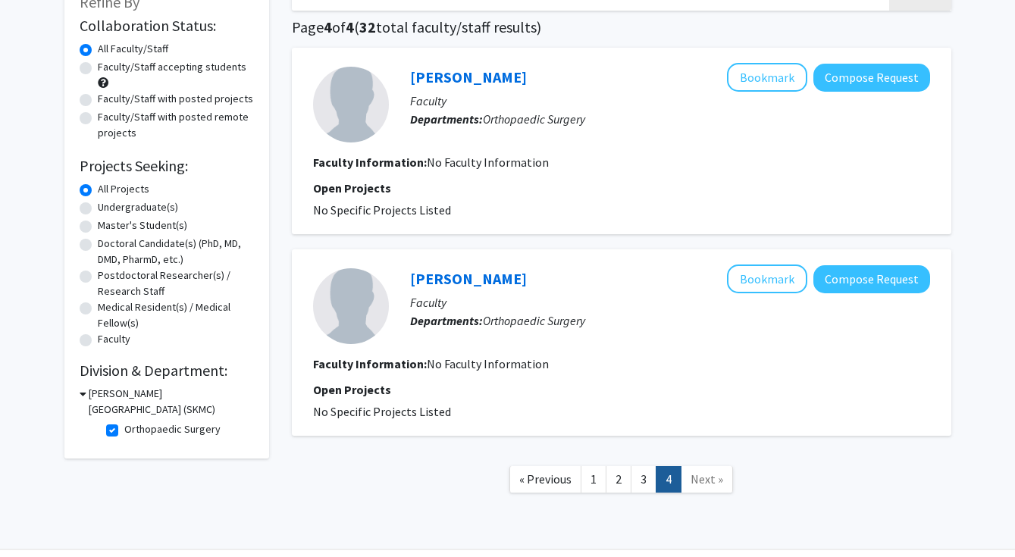
scroll to position [152, 0]
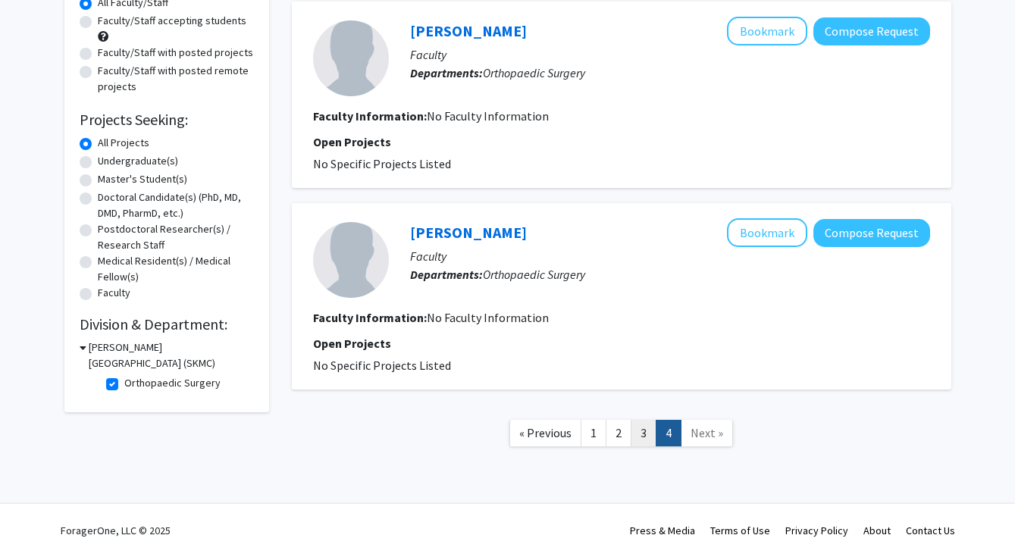
click at [644, 422] on link "3" at bounding box center [644, 433] width 26 height 27
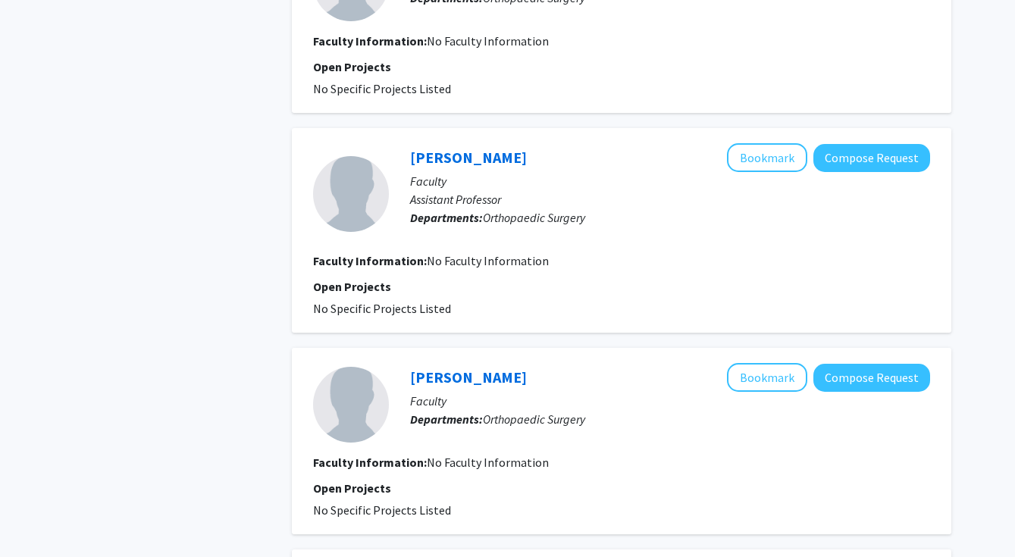
scroll to position [1784, 0]
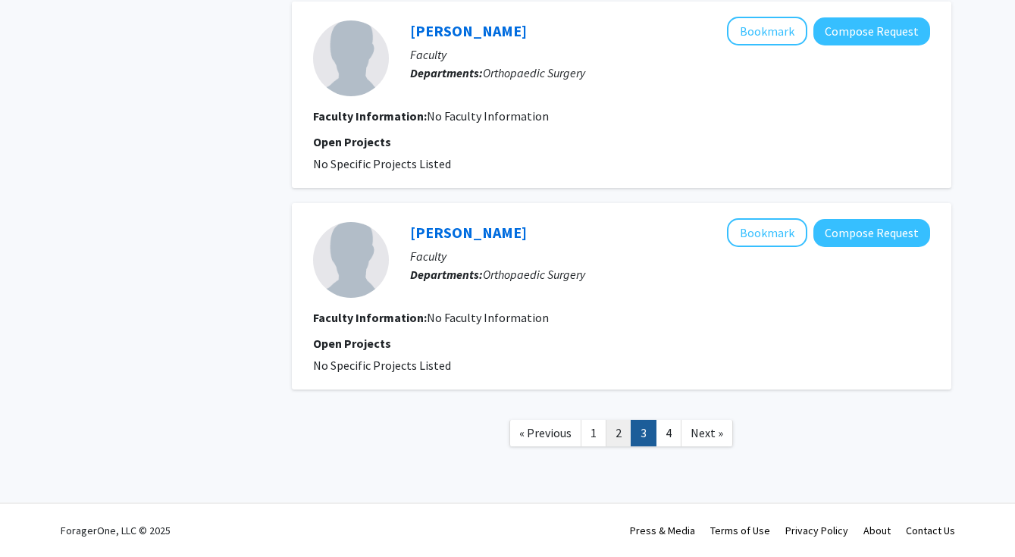
click at [618, 430] on link "2" at bounding box center [619, 433] width 26 height 27
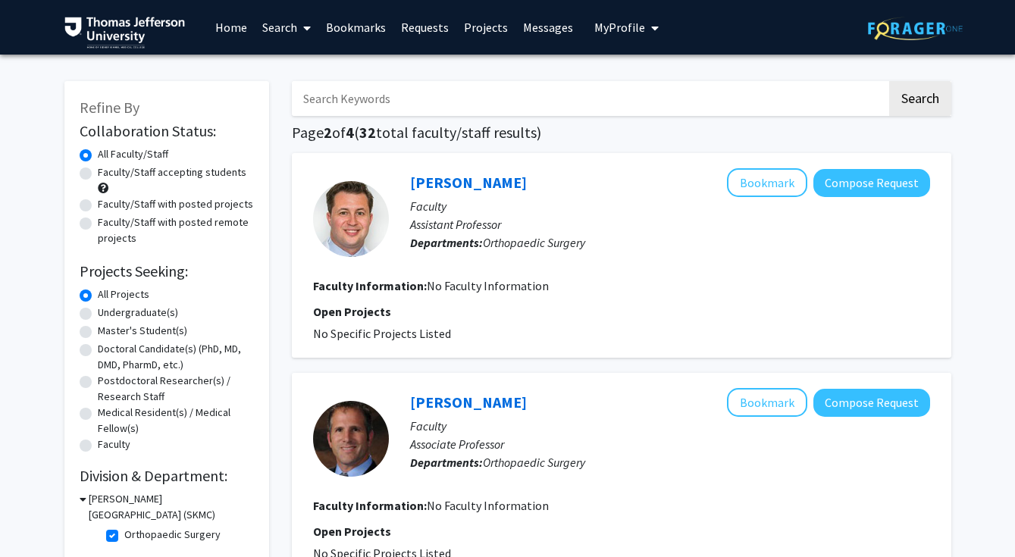
click at [127, 32] on img at bounding box center [124, 33] width 121 height 32
